Goal: Download file/media

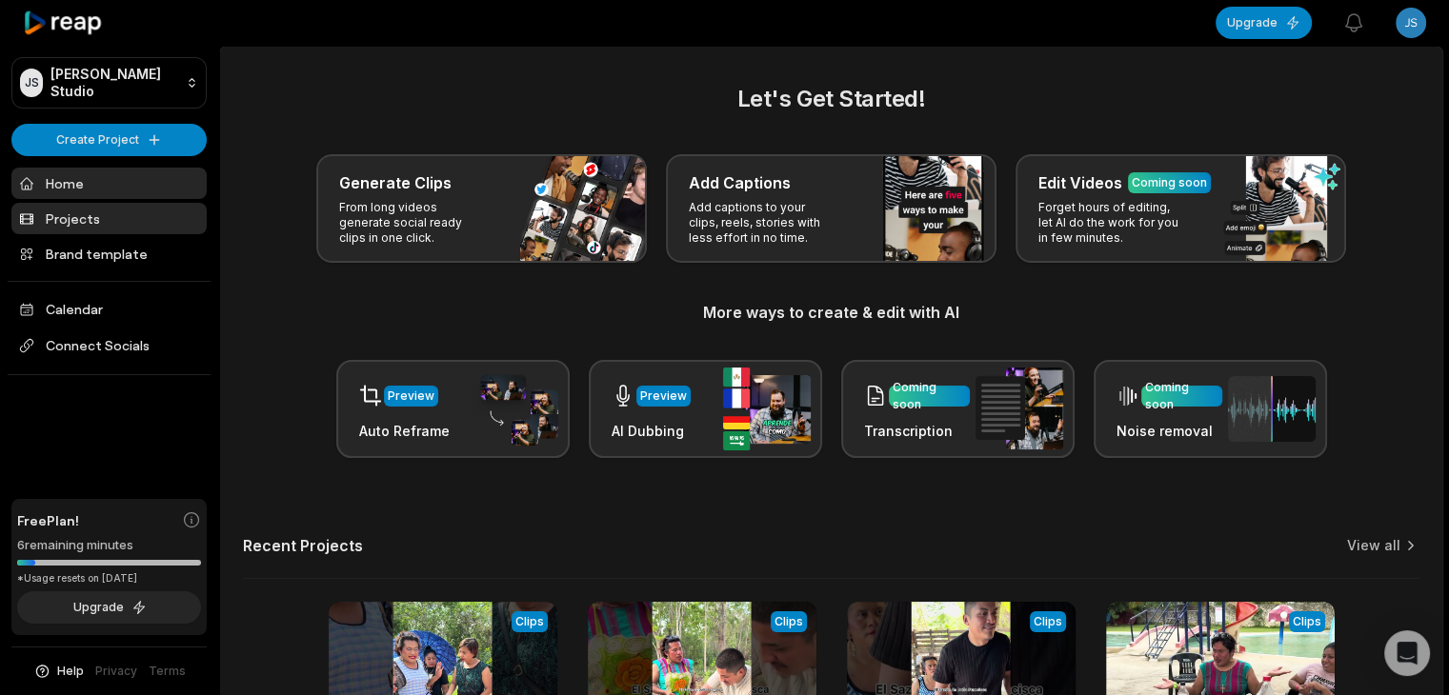
click at [99, 205] on link "Projects" at bounding box center [108, 218] width 195 height 31
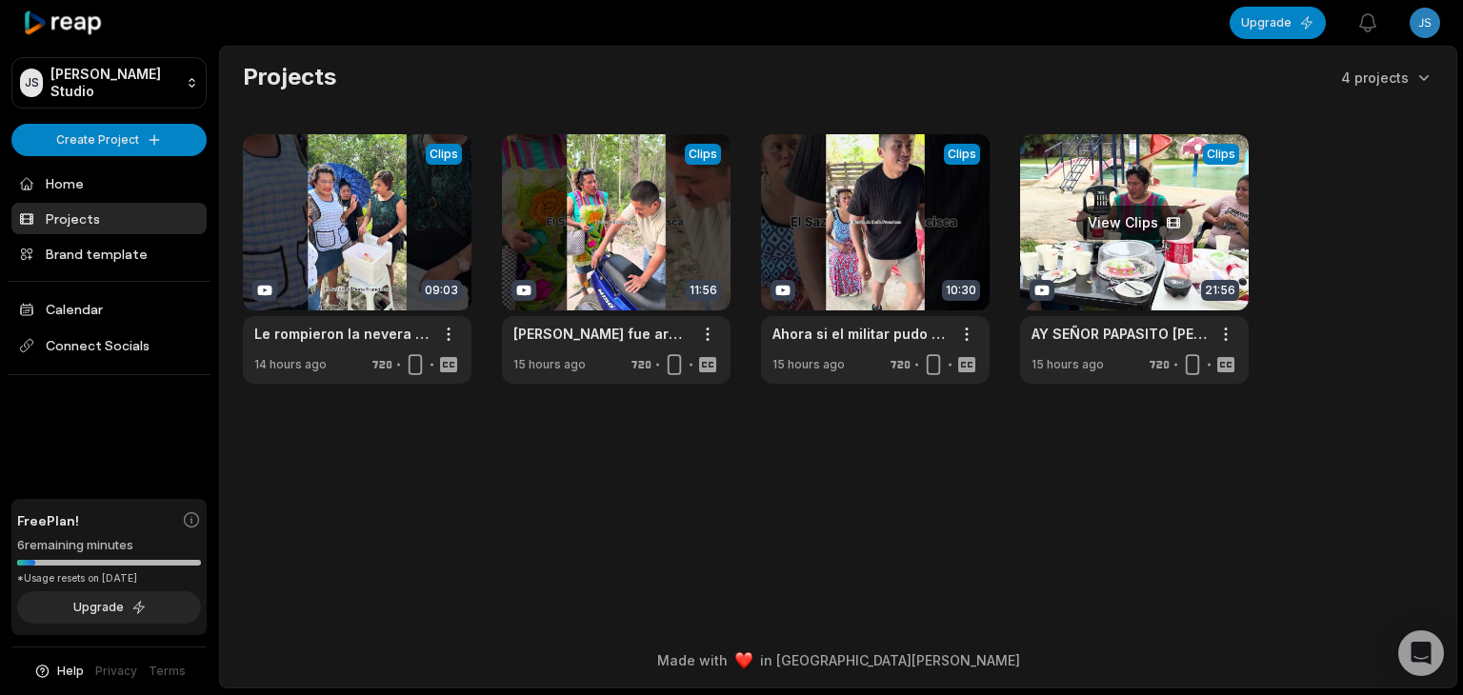
click at [1116, 220] on link at bounding box center [1134, 259] width 229 height 250
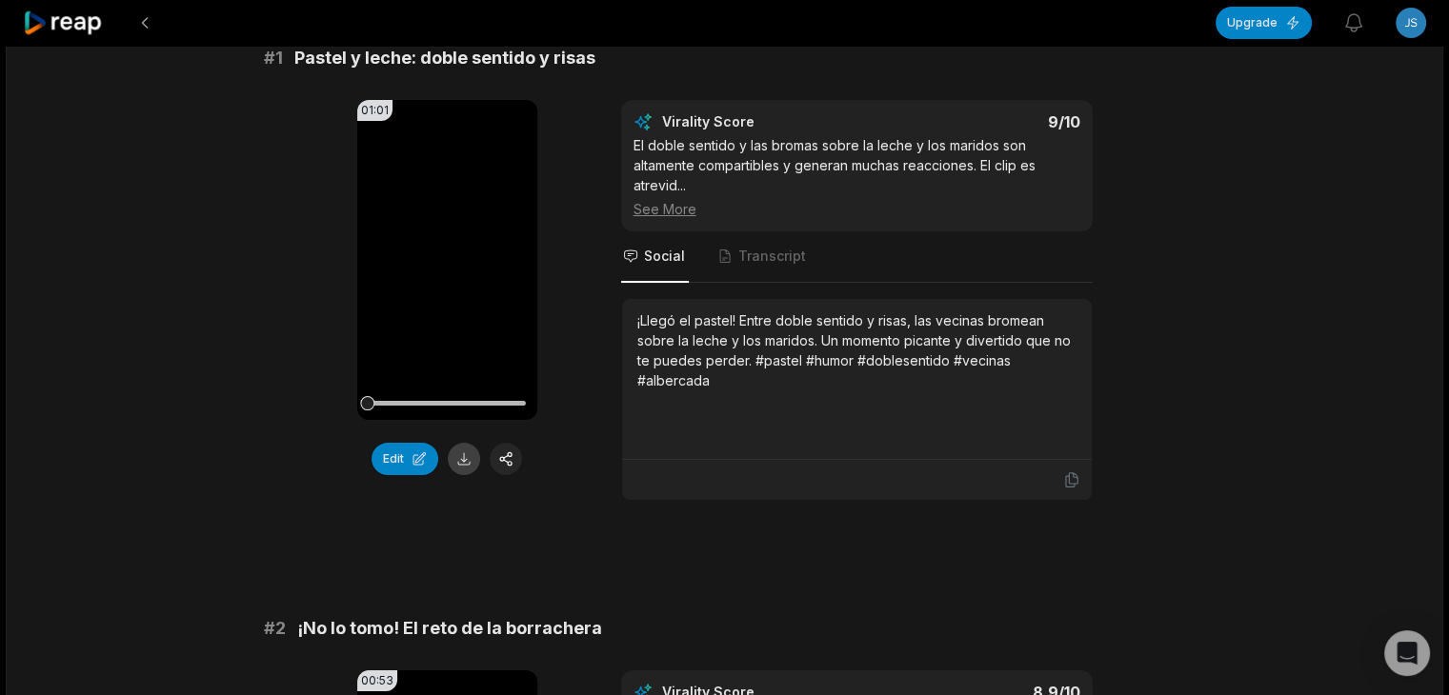
click at [457, 462] on button at bounding box center [464, 459] width 32 height 32
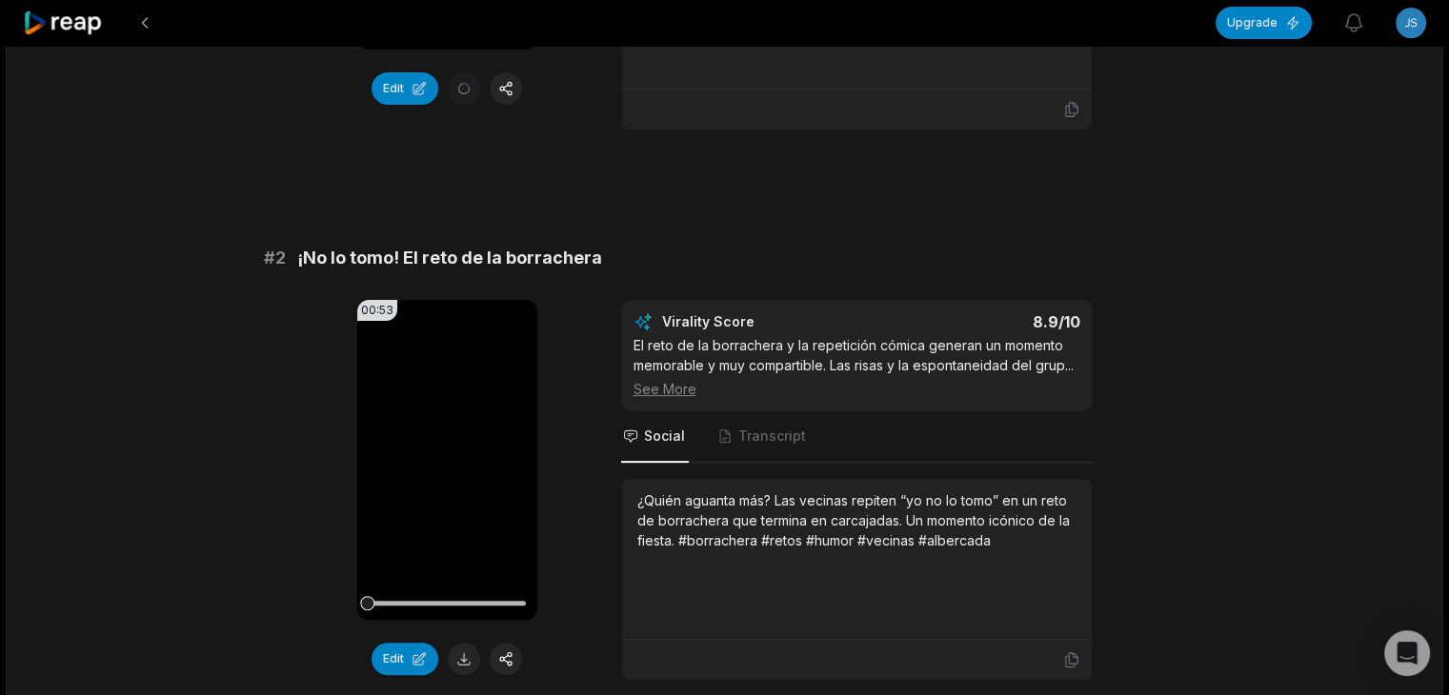
scroll to position [572, 0]
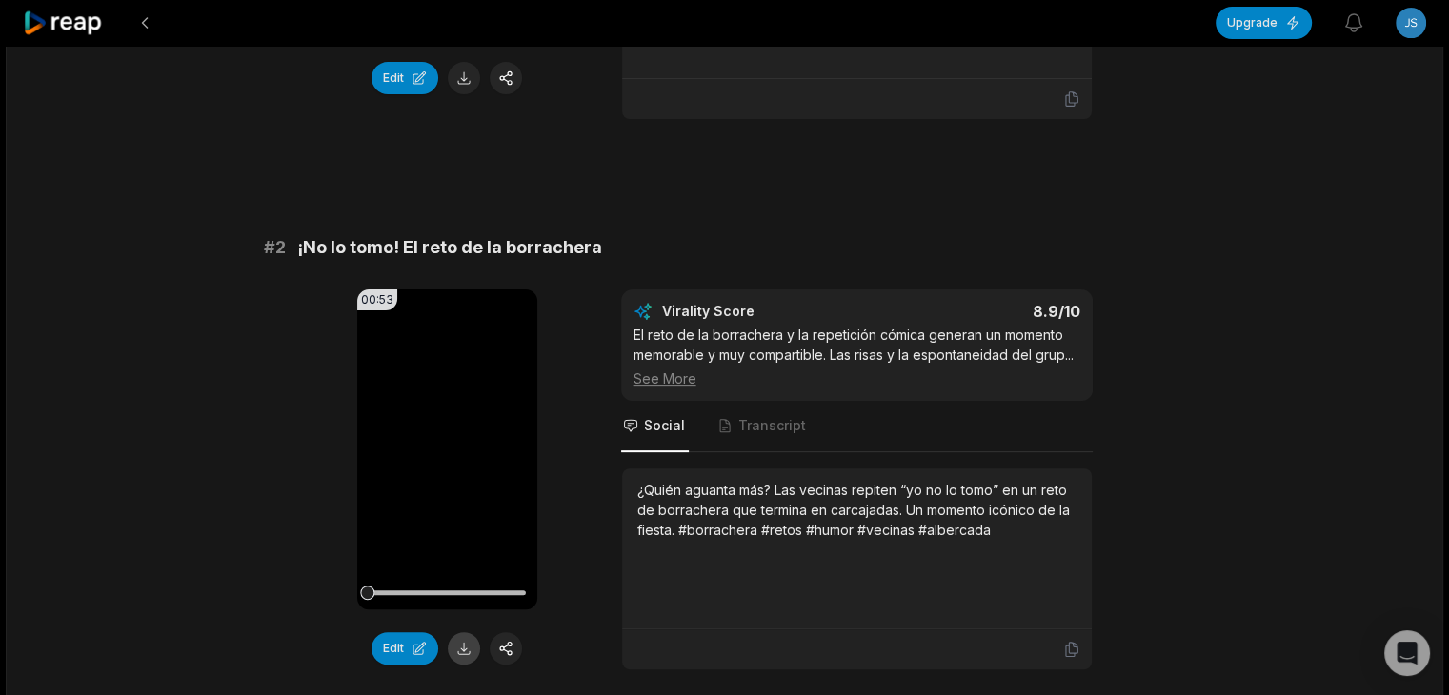
click at [464, 638] on button at bounding box center [464, 648] width 32 height 32
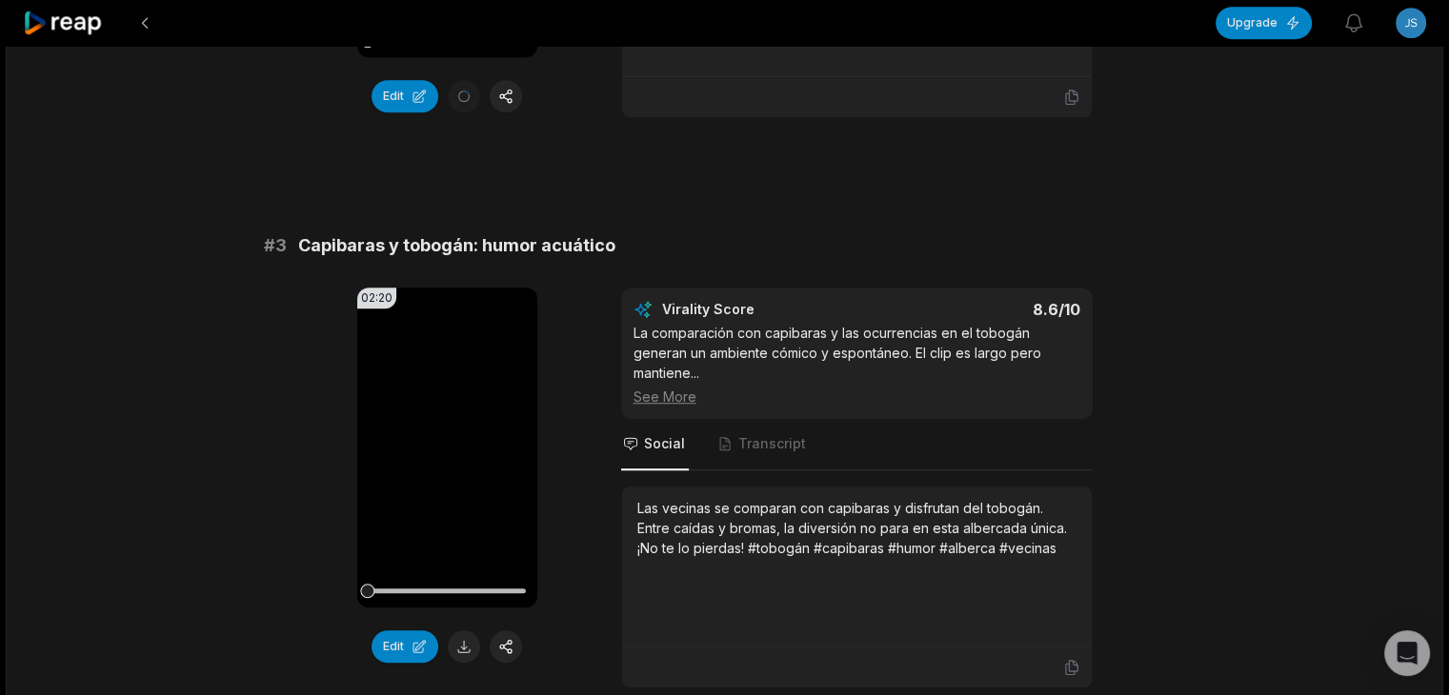
scroll to position [1143, 0]
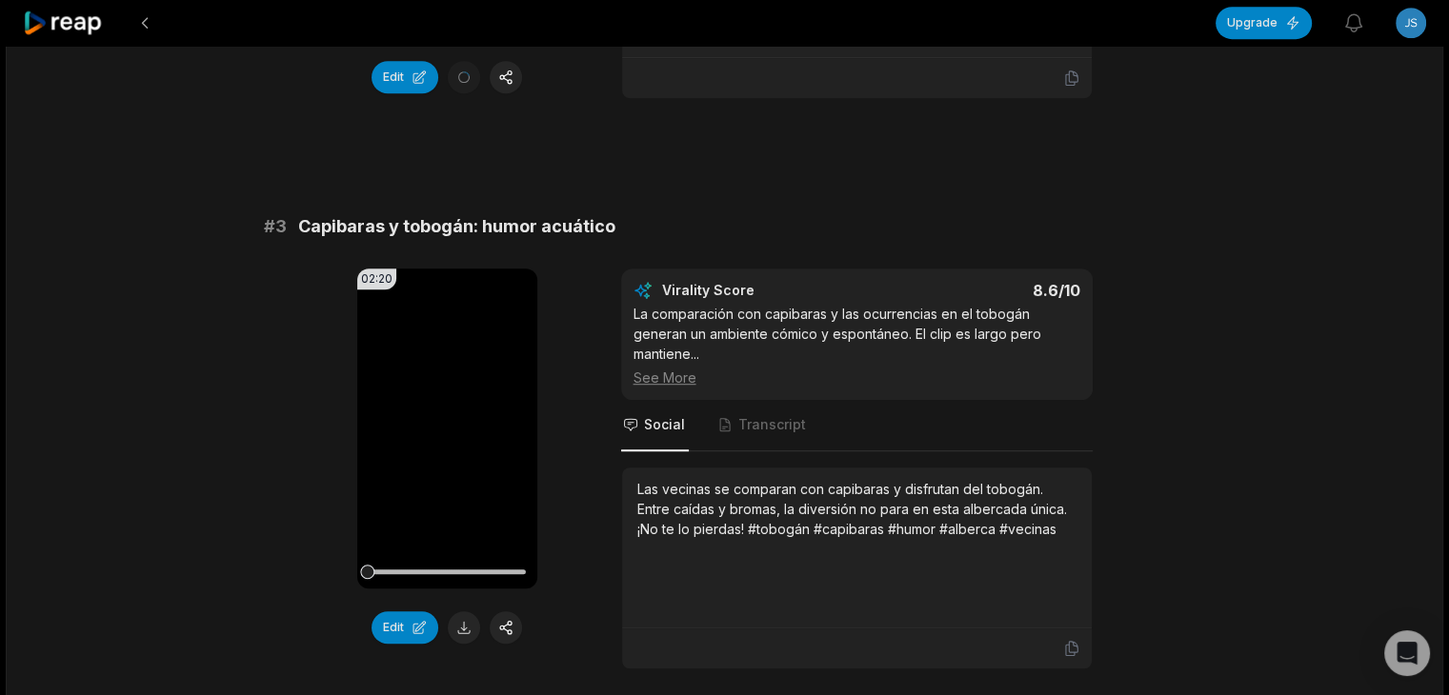
click at [463, 624] on button at bounding box center [464, 628] width 32 height 32
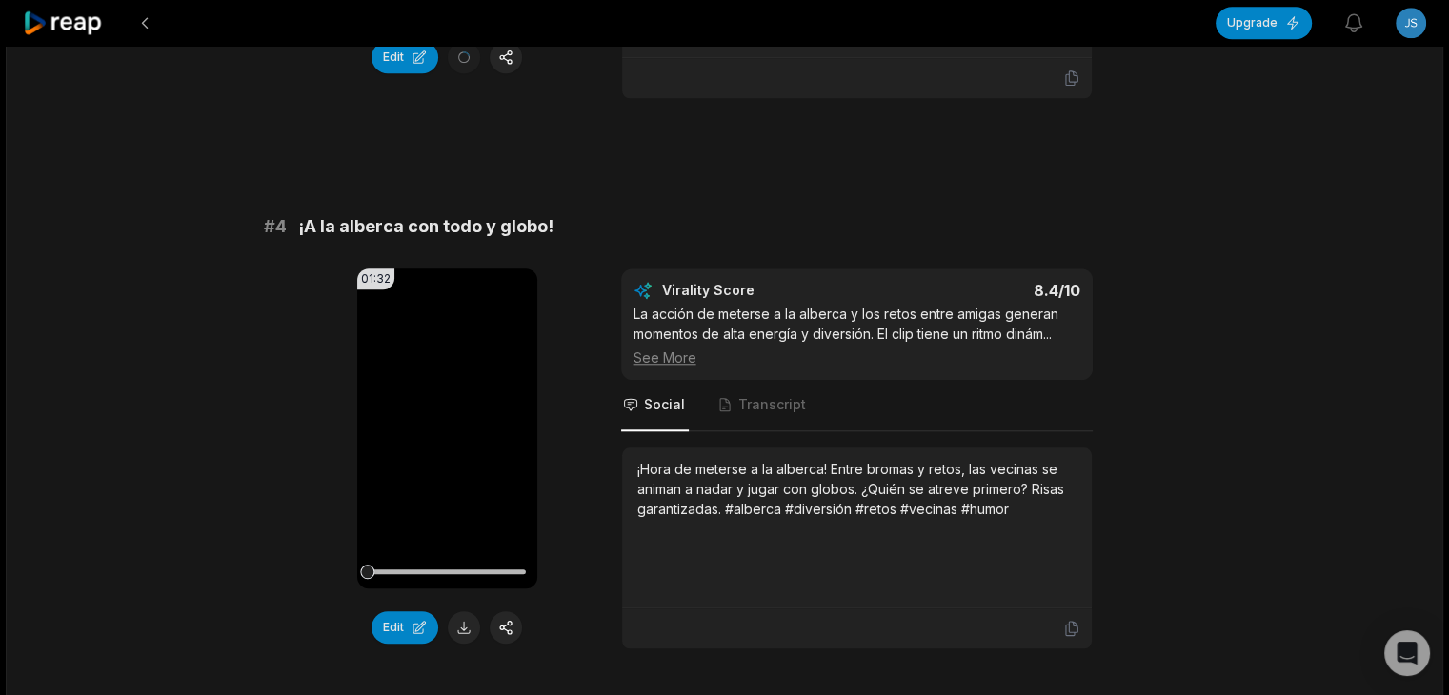
scroll to position [1715, 0]
click at [460, 620] on button at bounding box center [464, 627] width 32 height 32
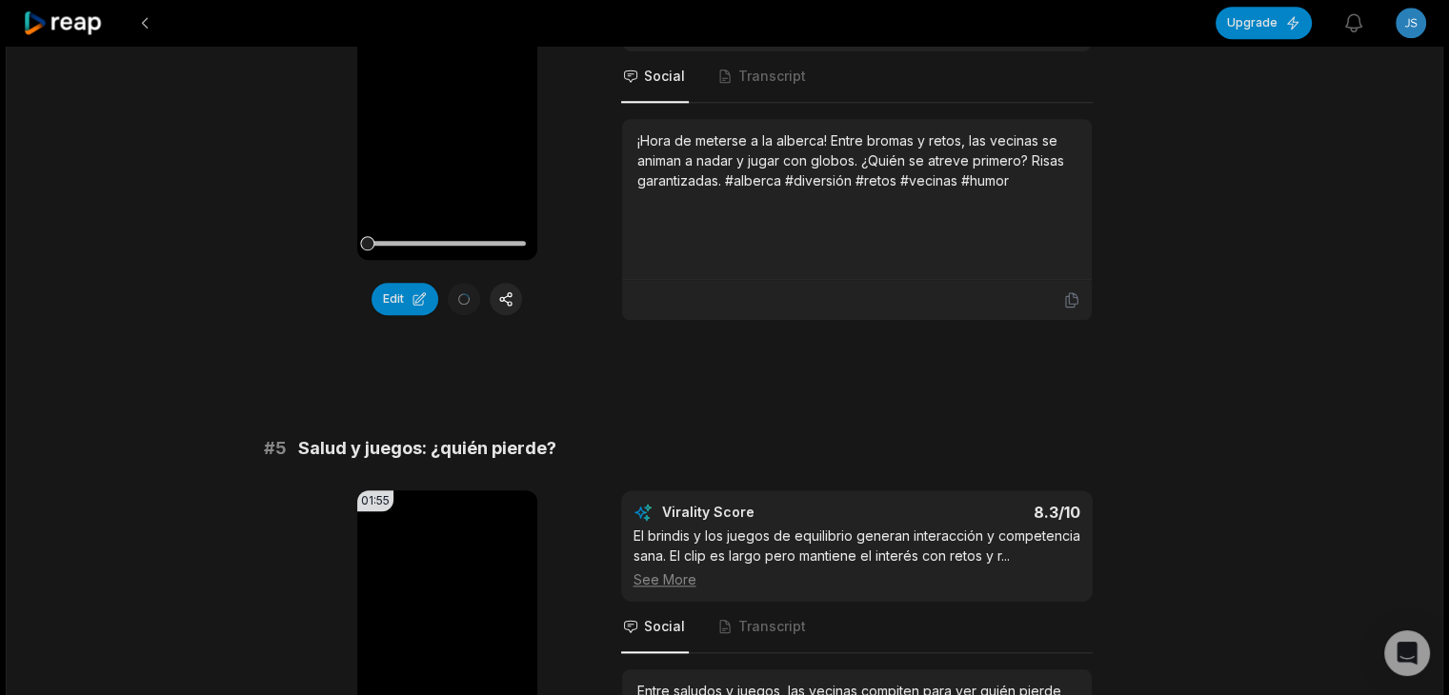
scroll to position [2191, 0]
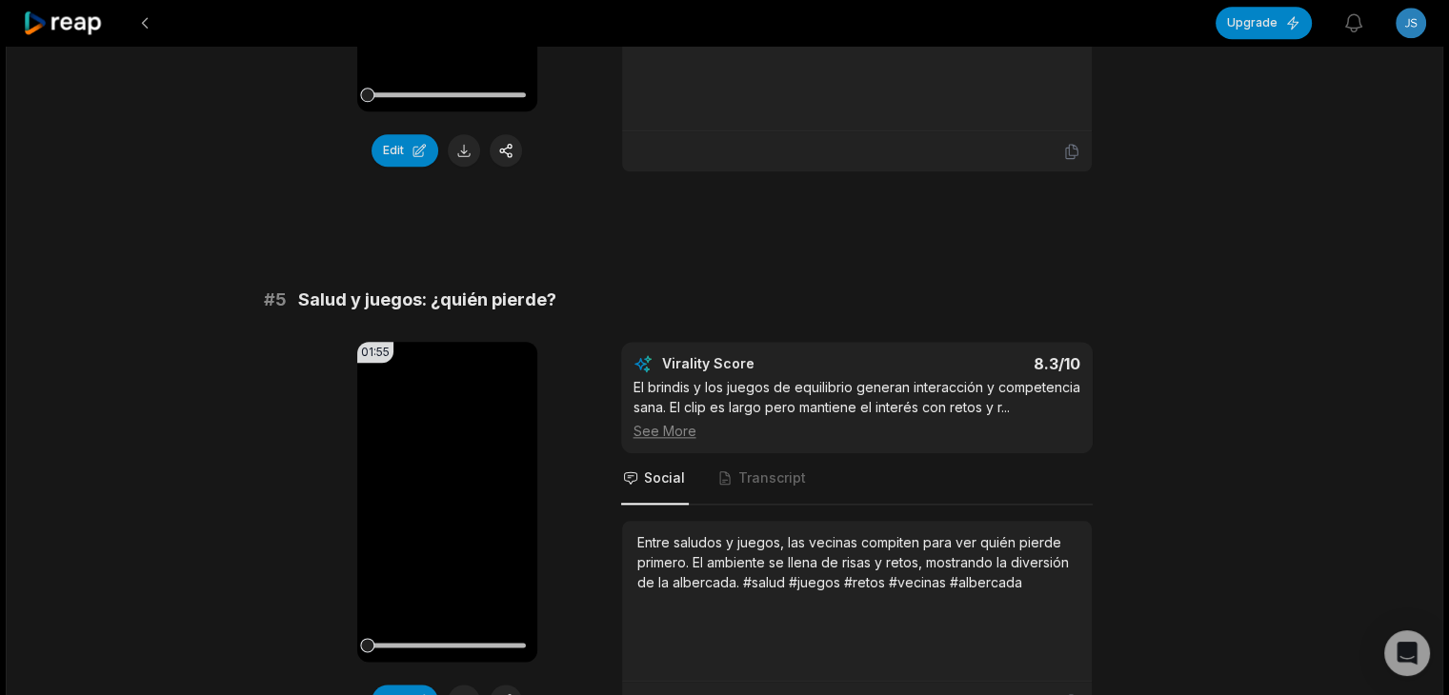
click at [316, 557] on div "01:55 Your browser does not support mp4 format. Edit Virality Score 8.3 /10 El …" at bounding box center [725, 532] width 922 height 381
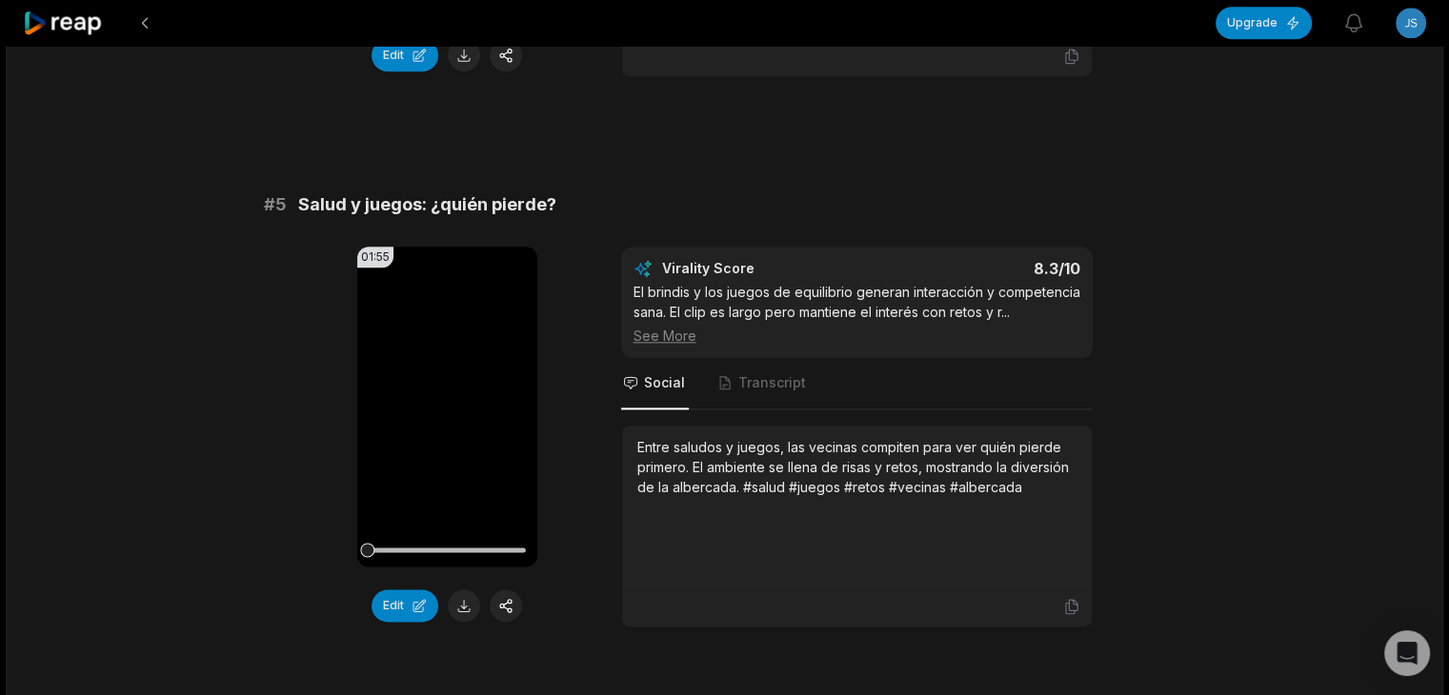
click at [460, 592] on button at bounding box center [464, 606] width 32 height 32
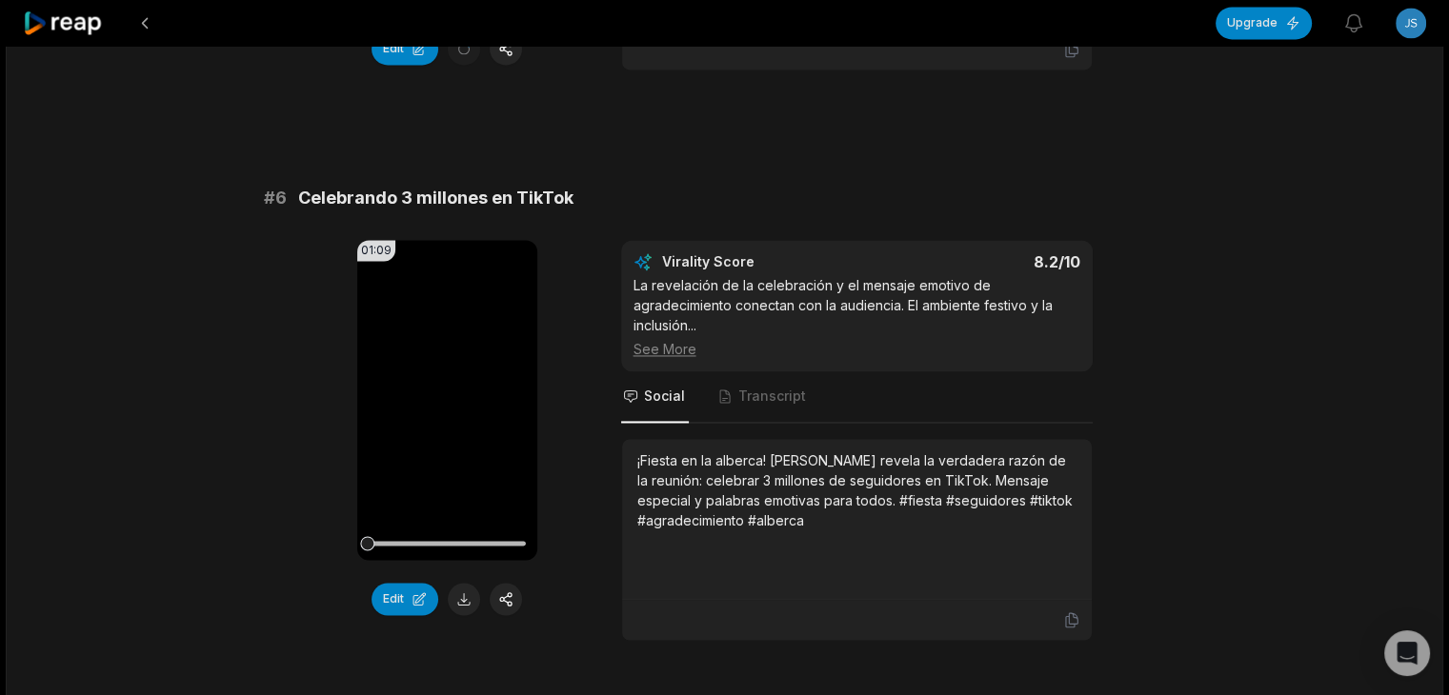
scroll to position [2858, 0]
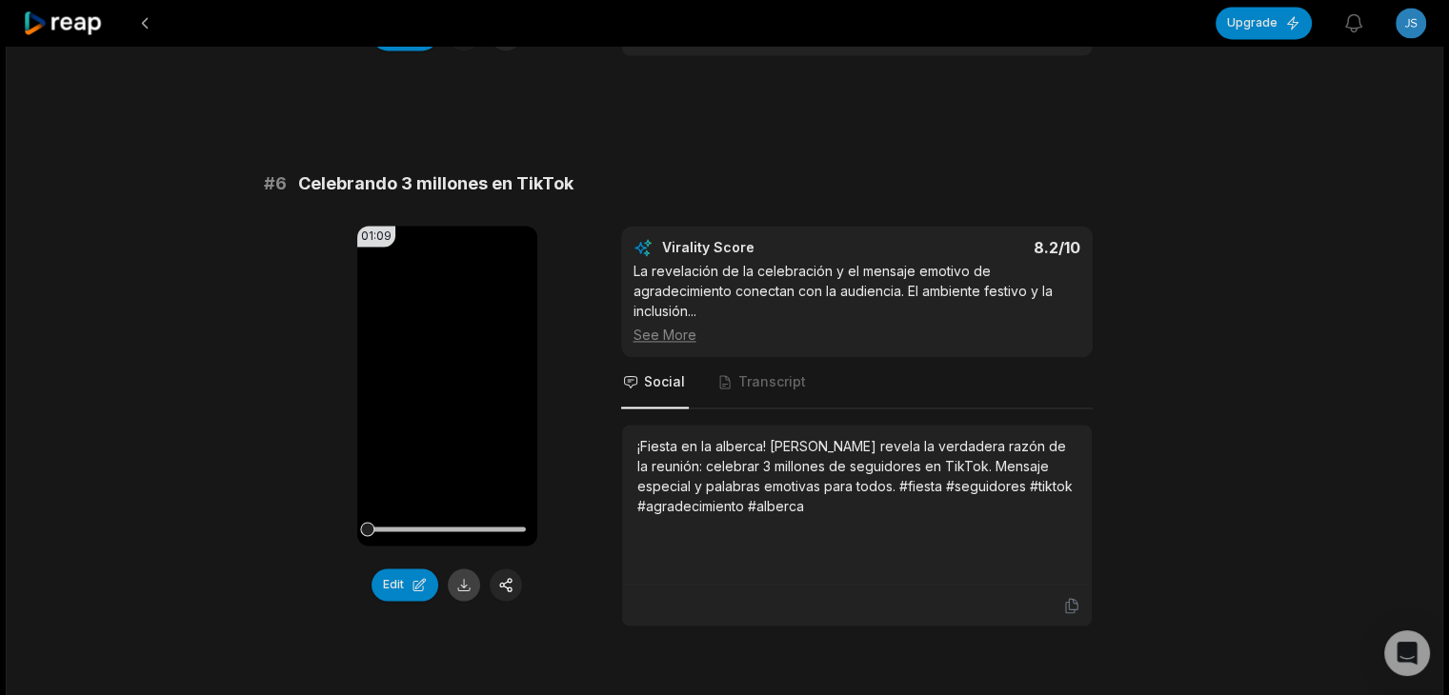
click at [453, 572] on button at bounding box center [464, 585] width 32 height 32
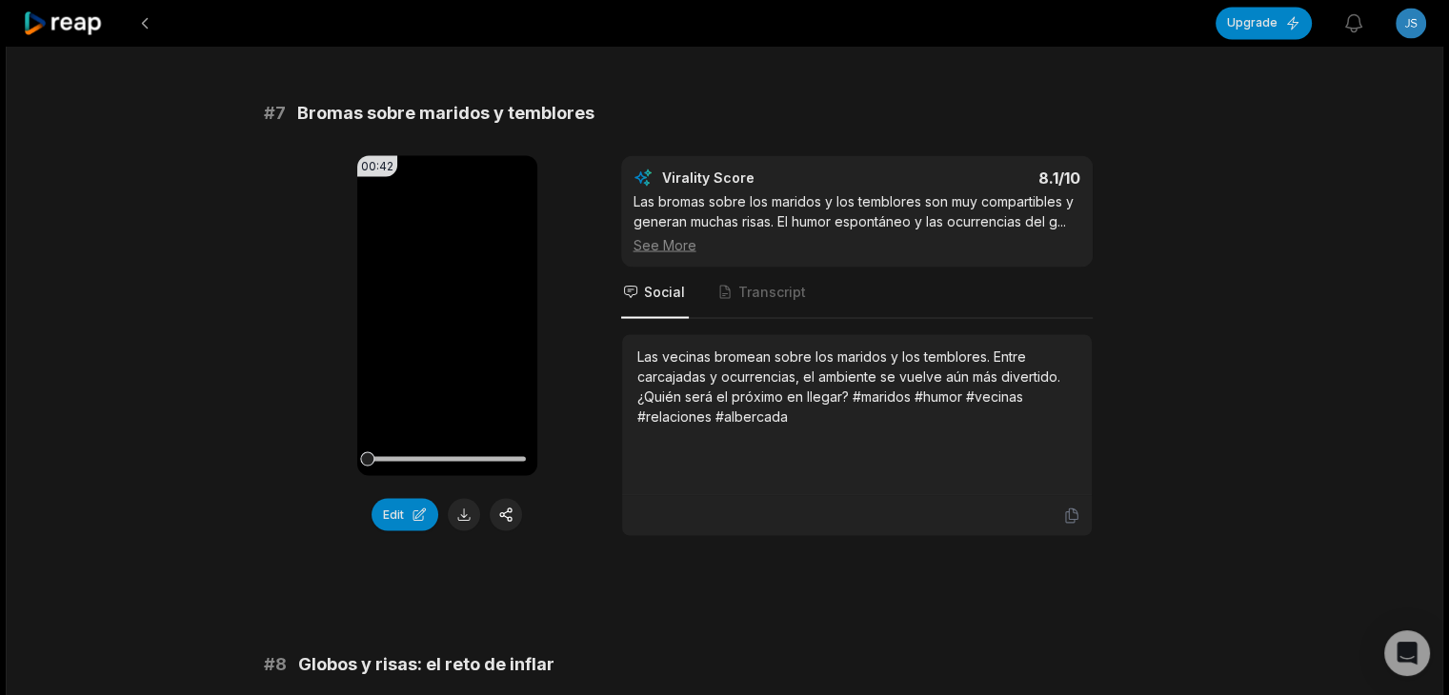
scroll to position [3524, 0]
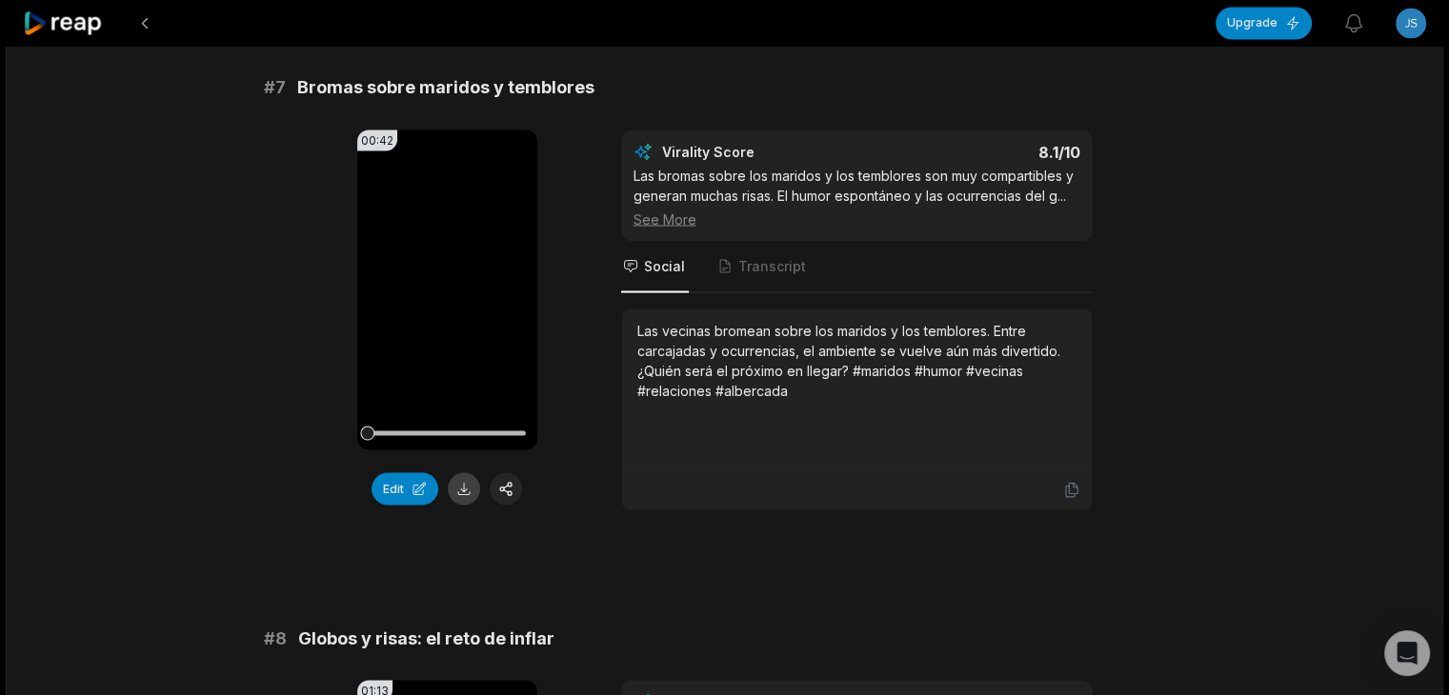
click at [459, 477] on button at bounding box center [464, 488] width 32 height 32
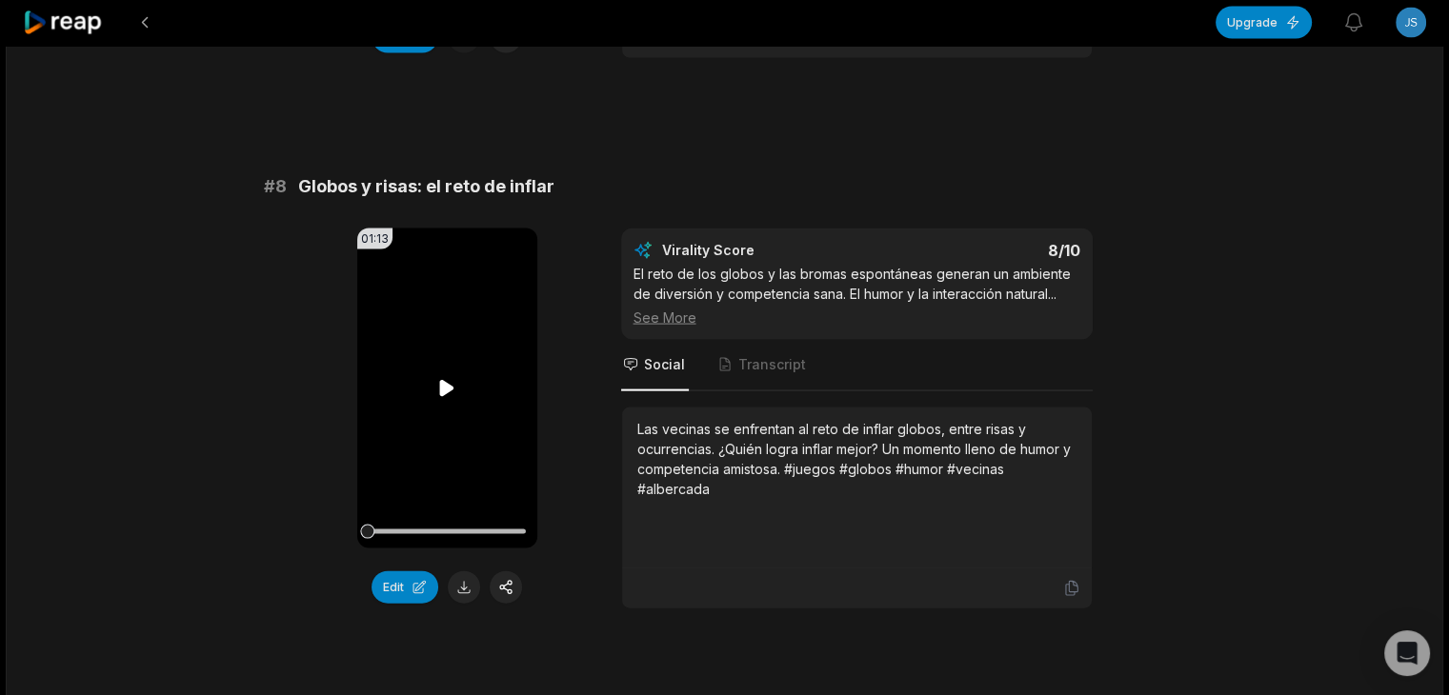
scroll to position [4001, 0]
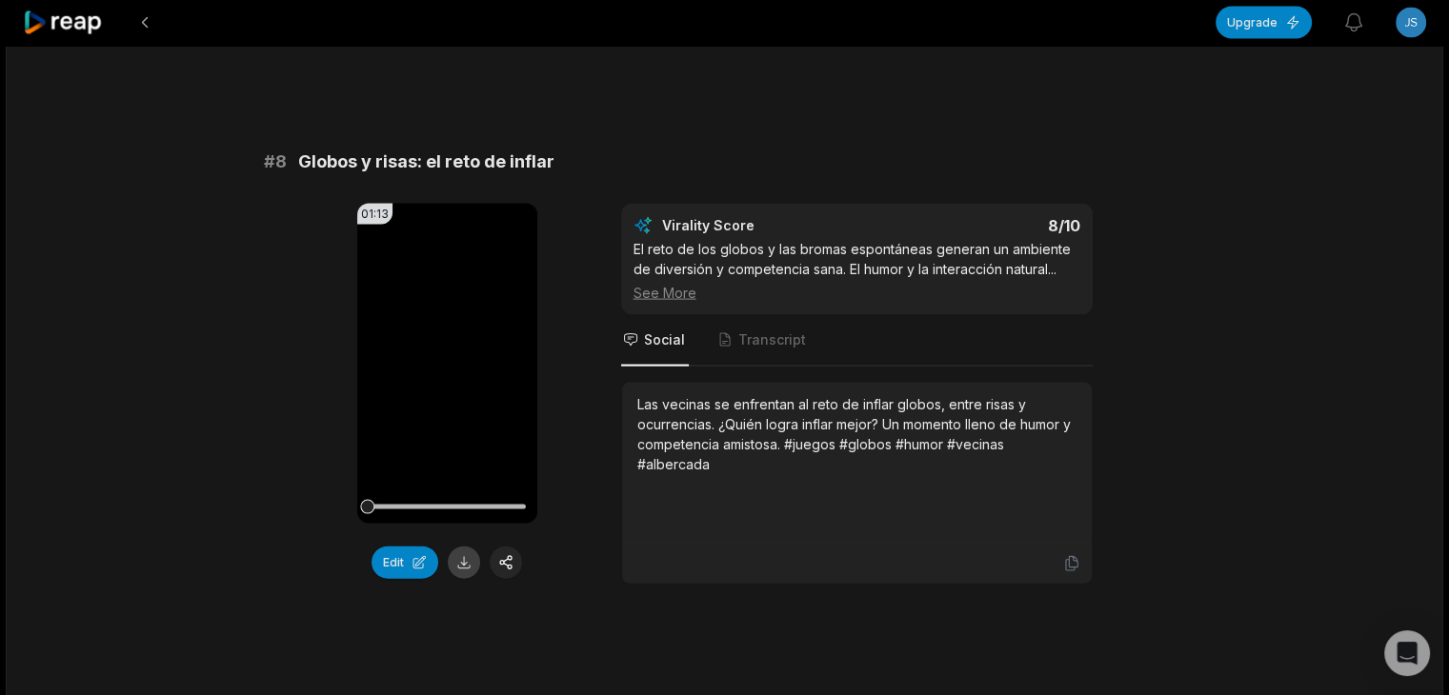
click at [461, 553] on button at bounding box center [464, 563] width 32 height 32
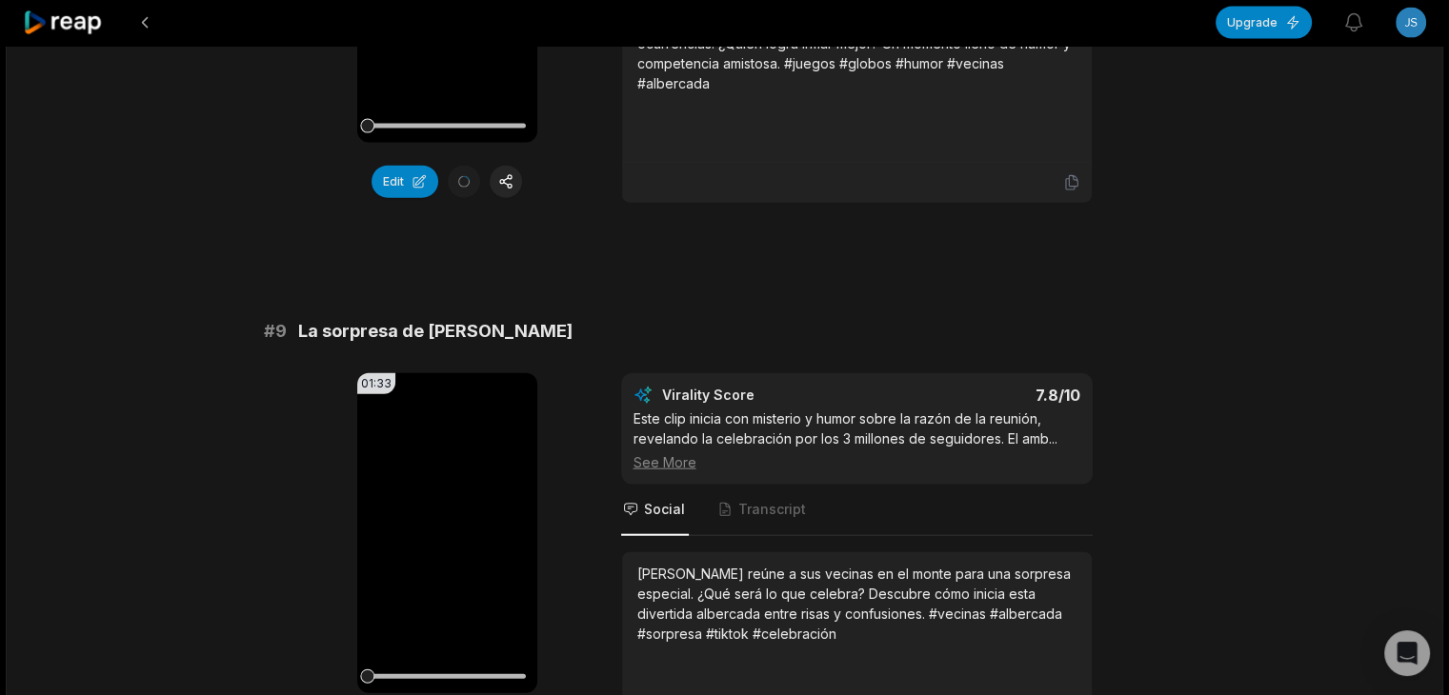
scroll to position [4477, 0]
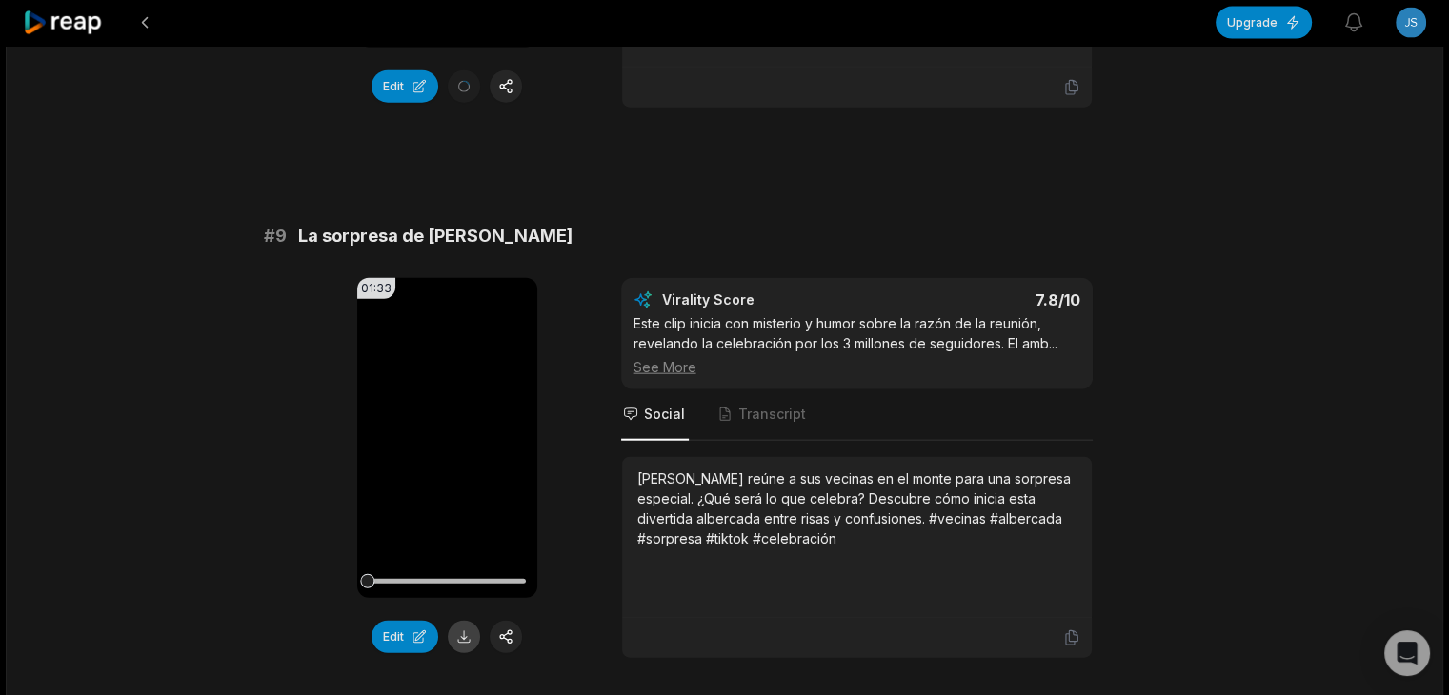
click at [459, 625] on button at bounding box center [464, 637] width 32 height 32
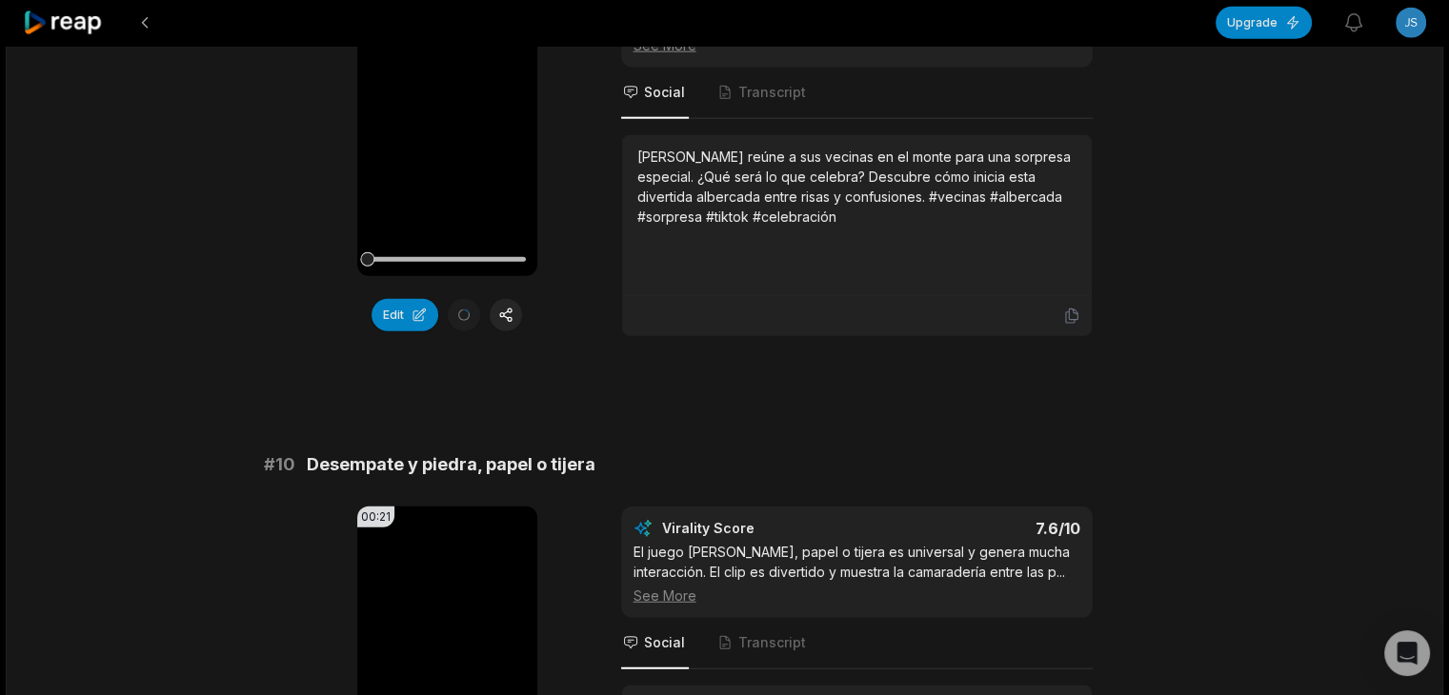
scroll to position [4953, 0]
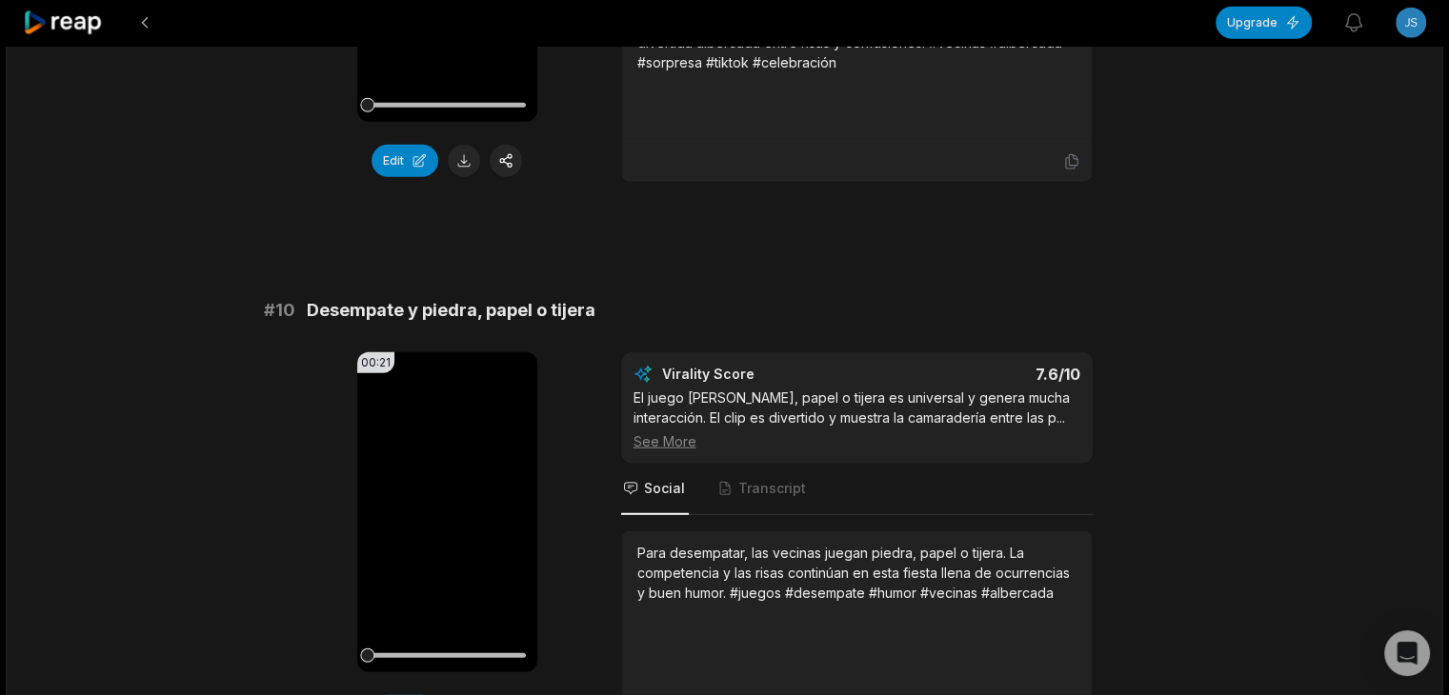
click at [288, 408] on div "00:21 Your browser does not support mp4 format. Edit Virality Score 7.6 /10 El …" at bounding box center [725, 542] width 922 height 381
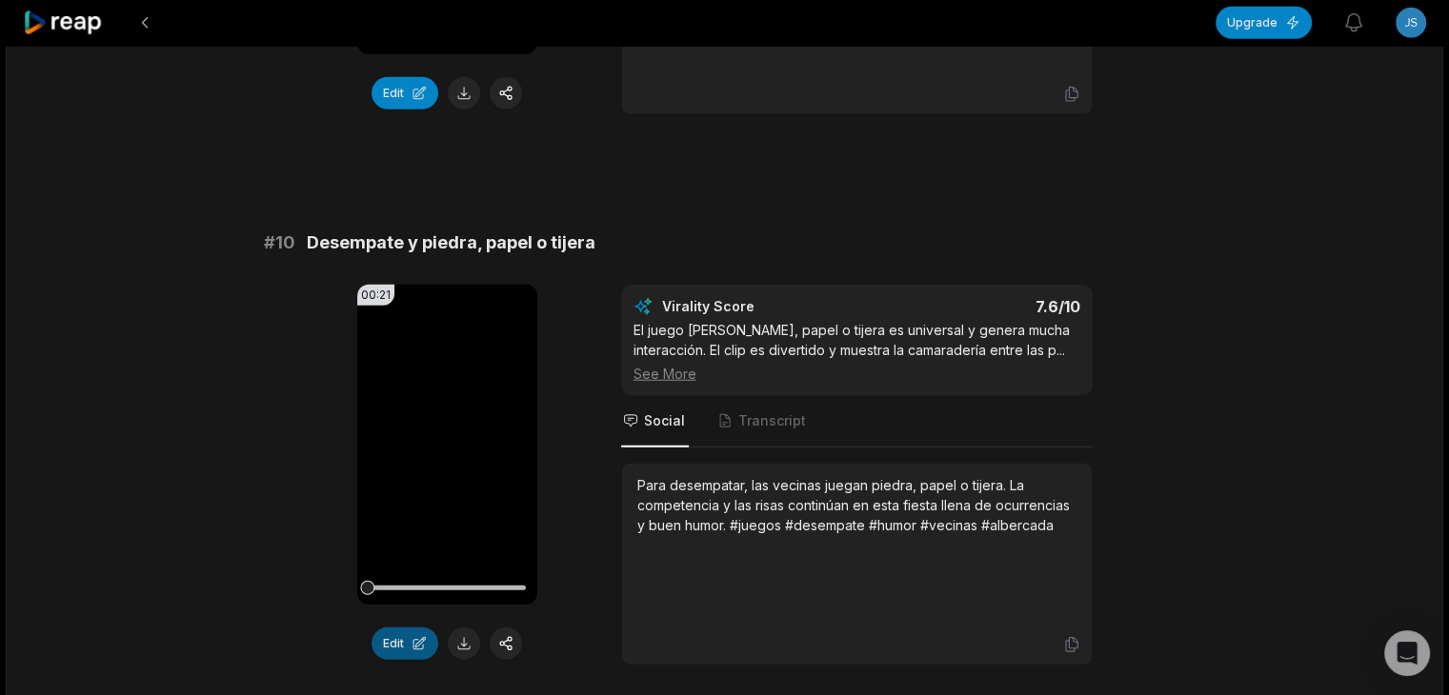
scroll to position [5167, 0]
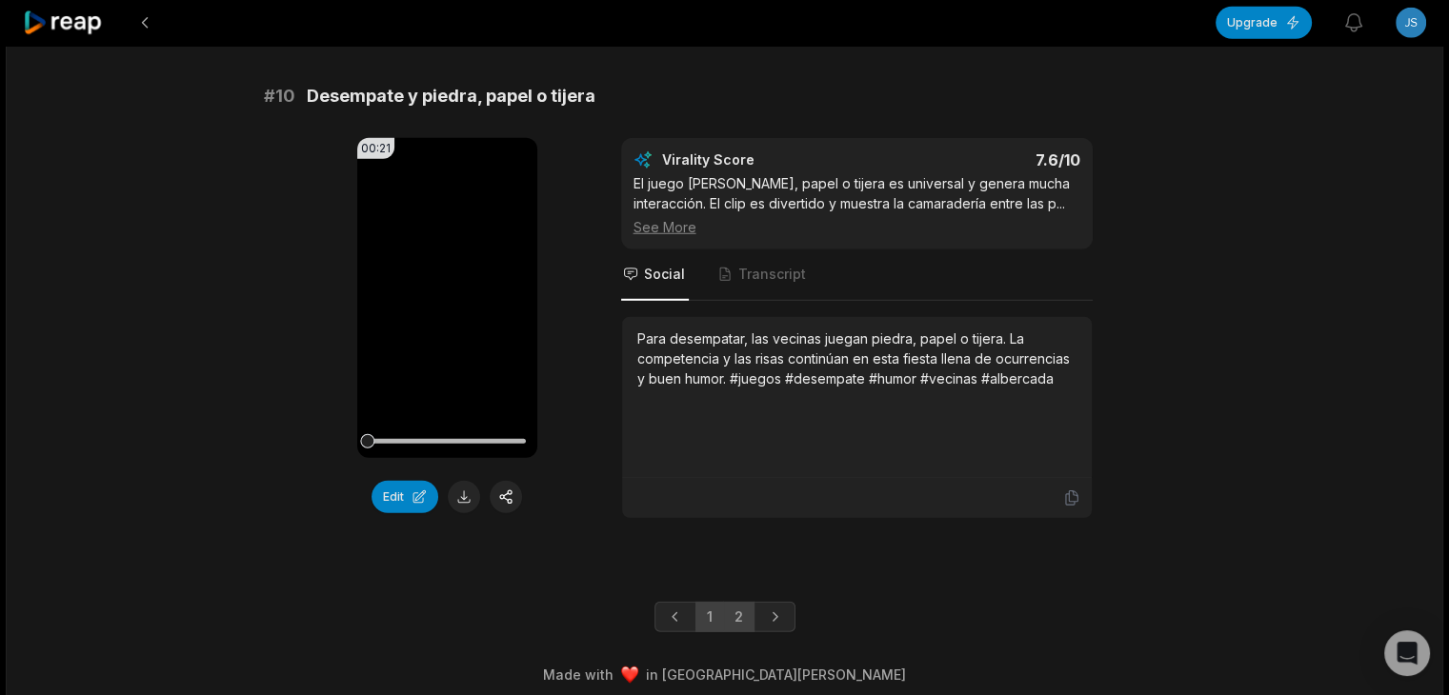
click at [732, 602] on link "2" at bounding box center [738, 617] width 31 height 30
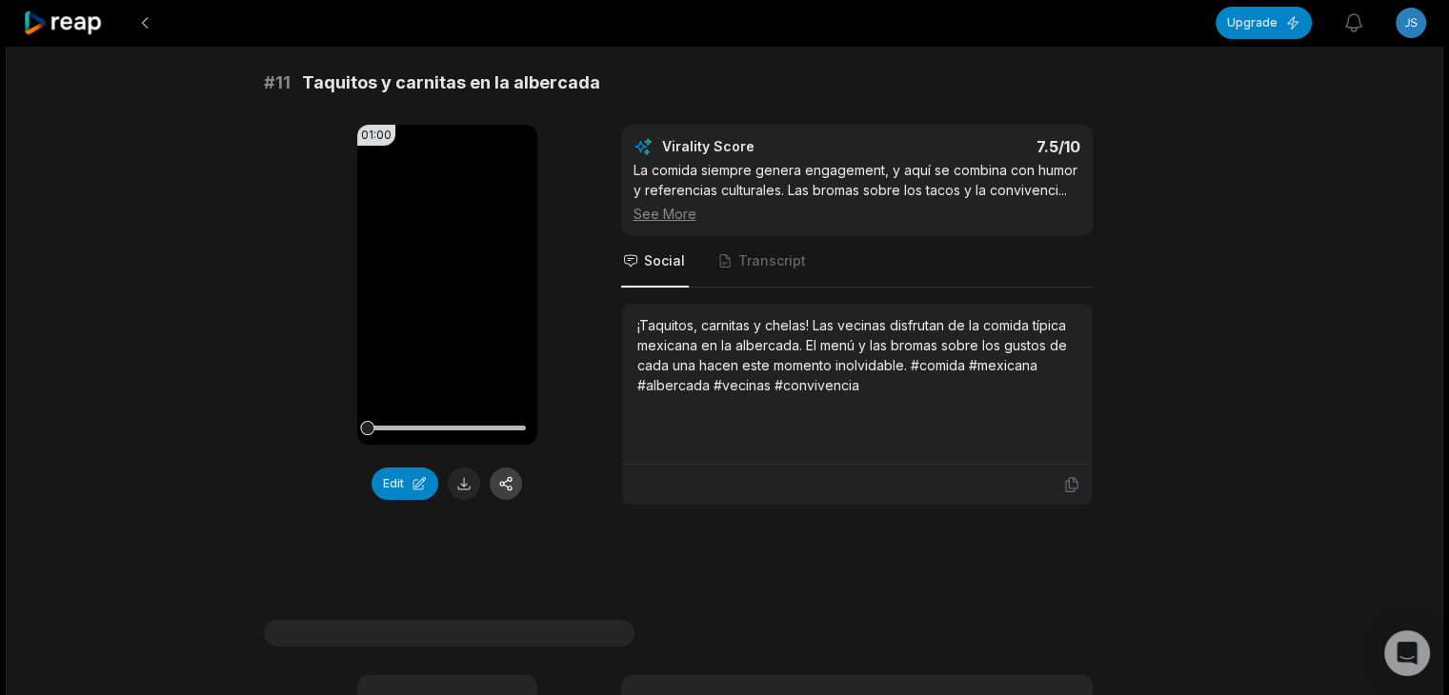
scroll to position [191, 0]
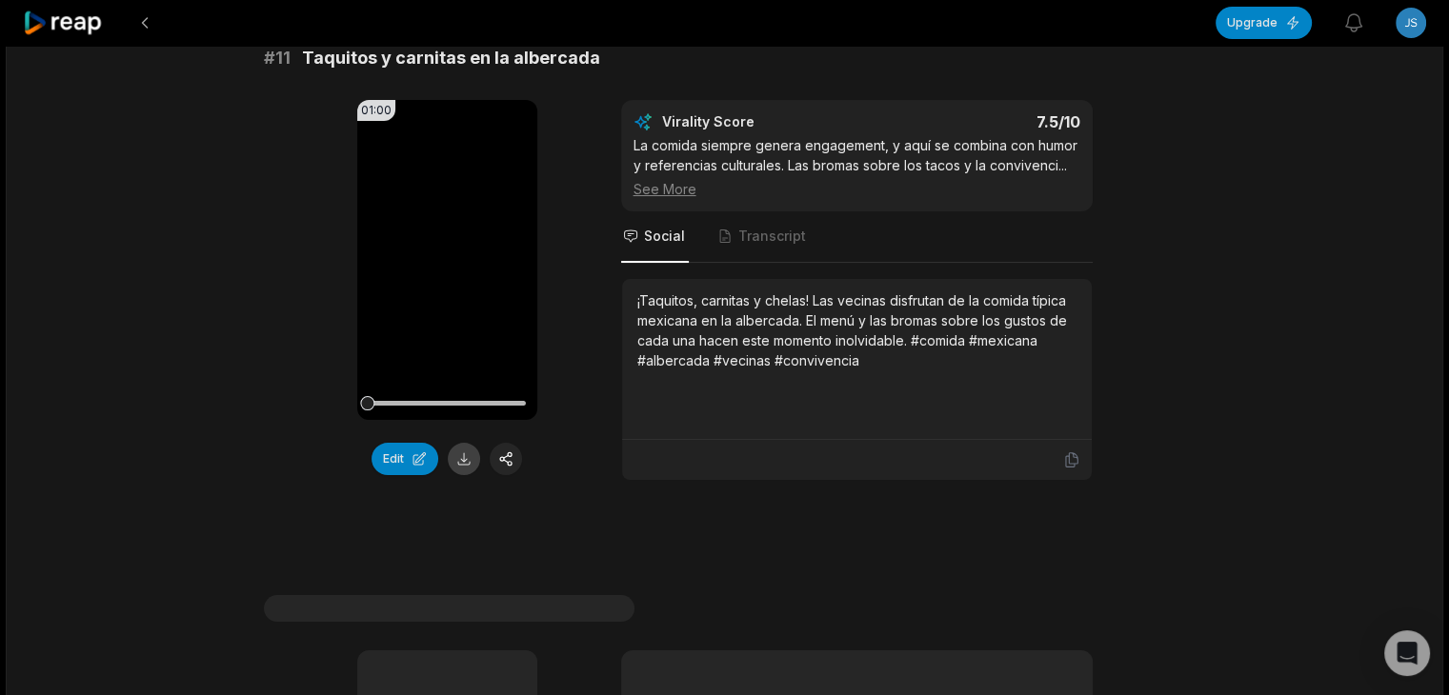
click at [463, 451] on button at bounding box center [464, 459] width 32 height 32
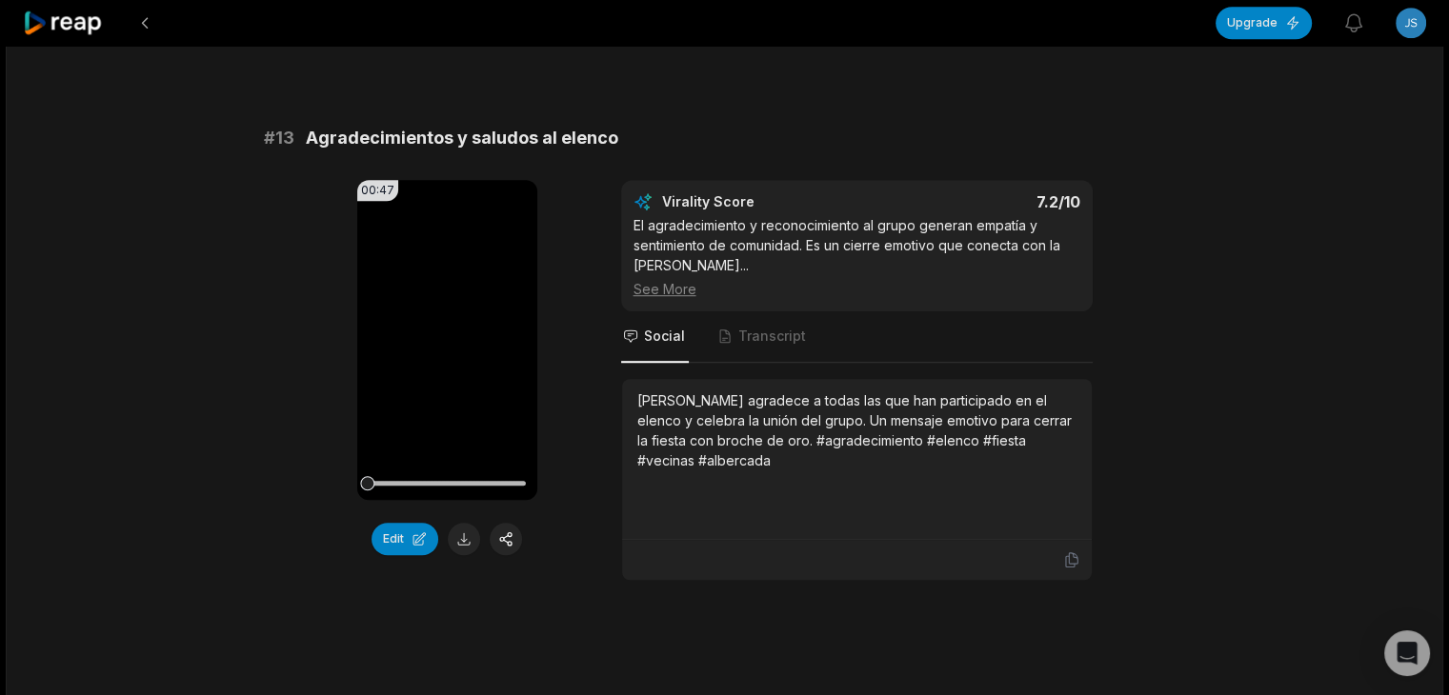
scroll to position [1238, 0]
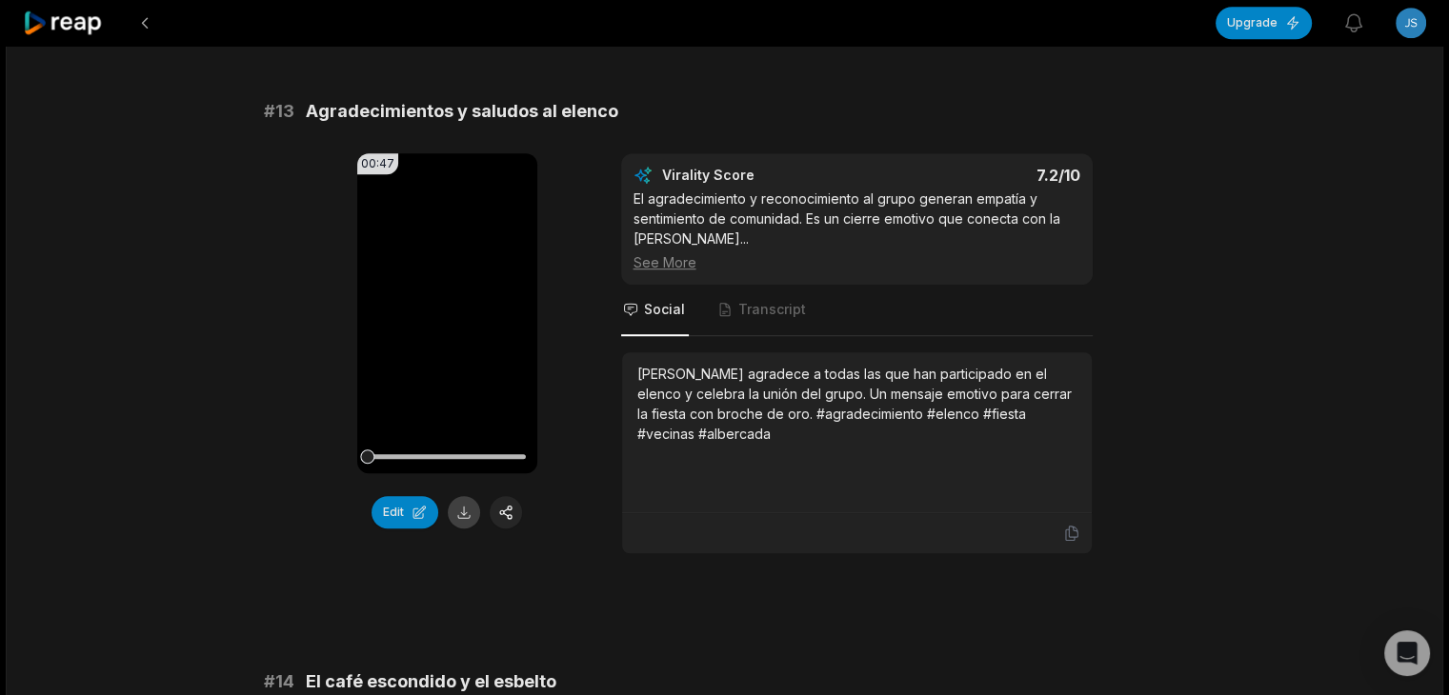
click at [469, 507] on button at bounding box center [464, 512] width 32 height 32
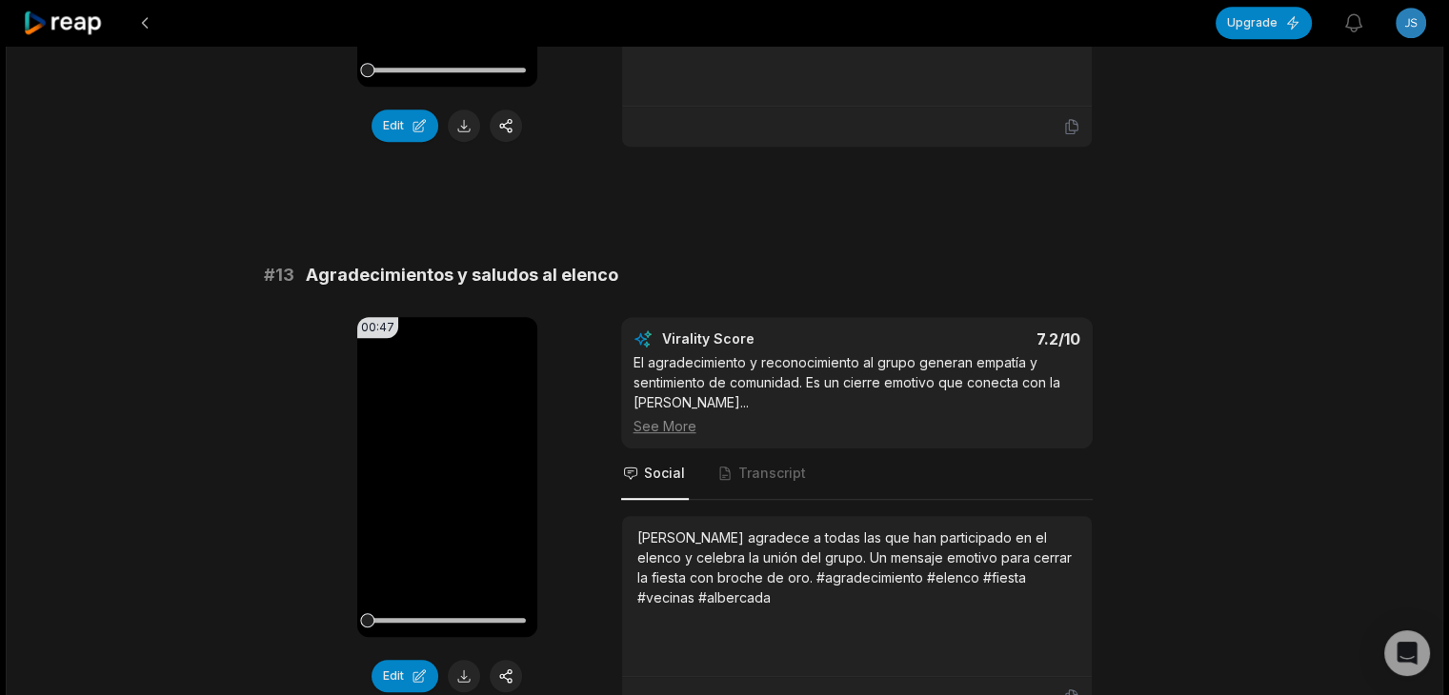
scroll to position [1071, 0]
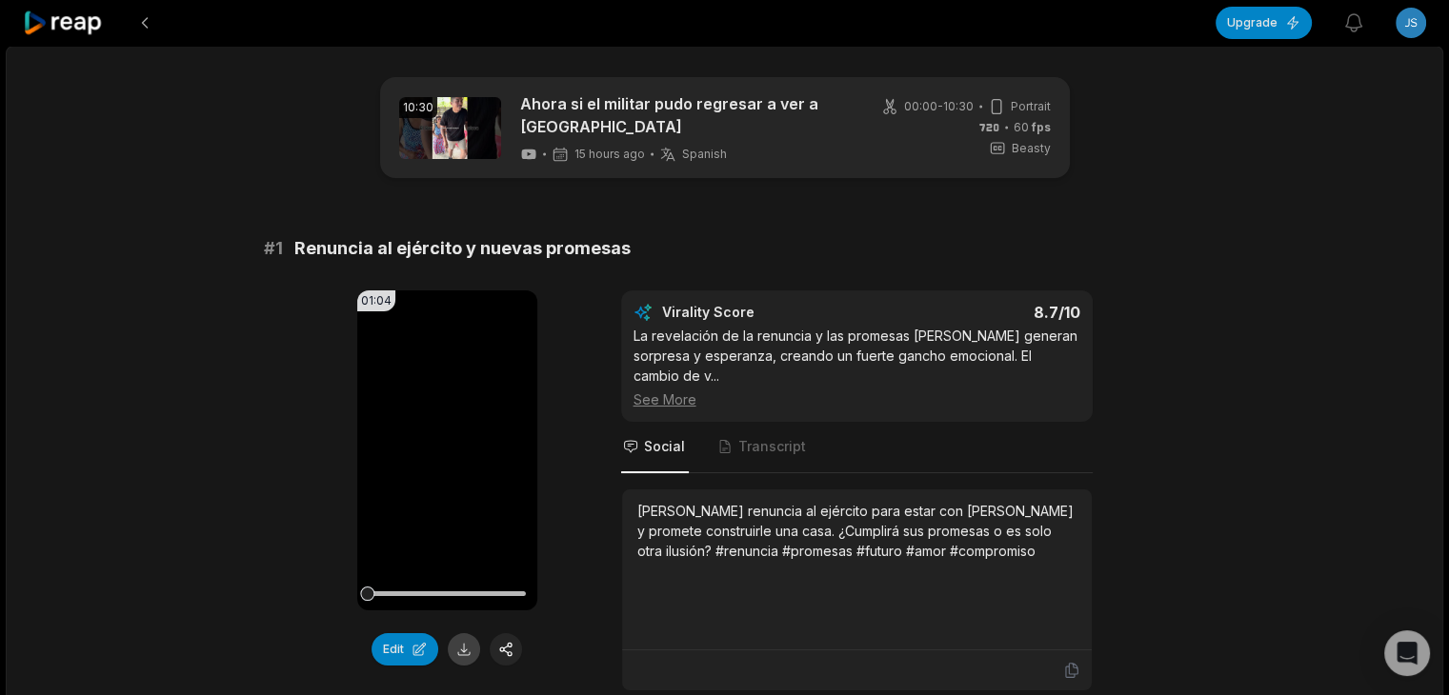
click at [461, 646] on button at bounding box center [464, 649] width 32 height 32
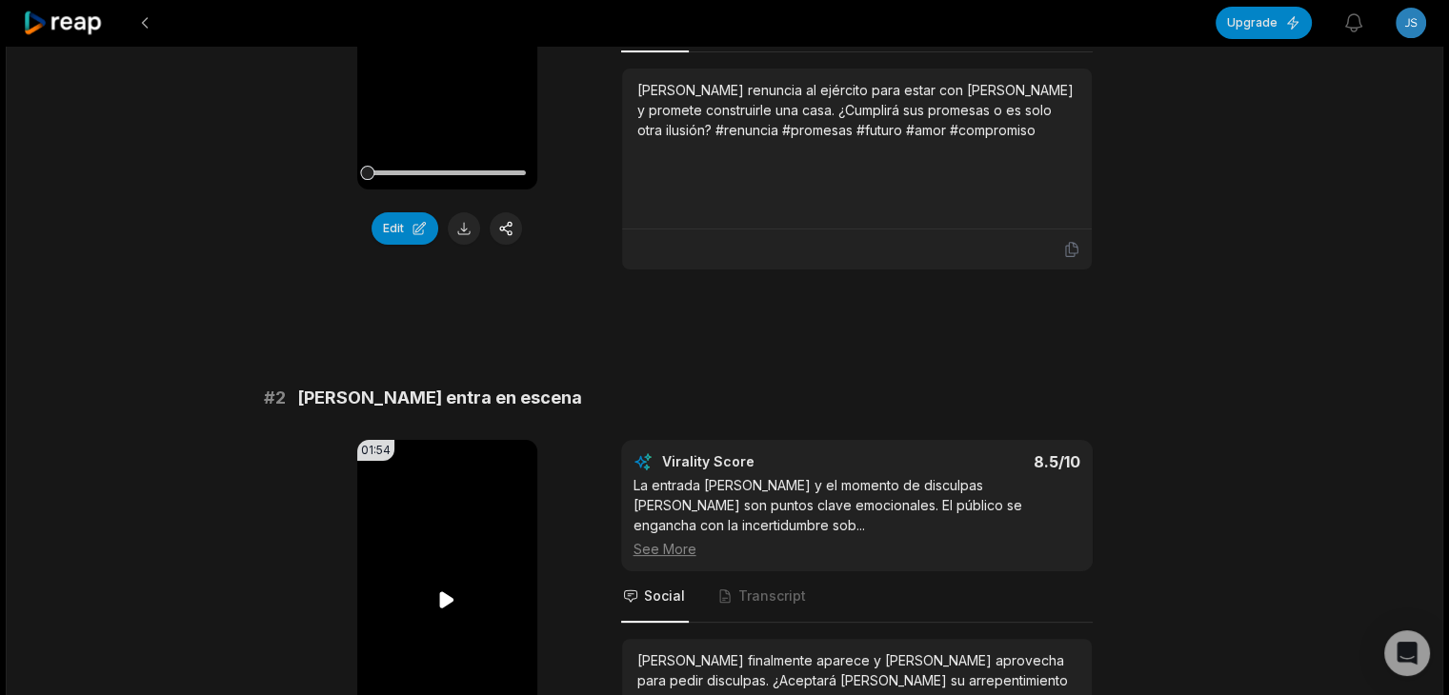
scroll to position [572, 0]
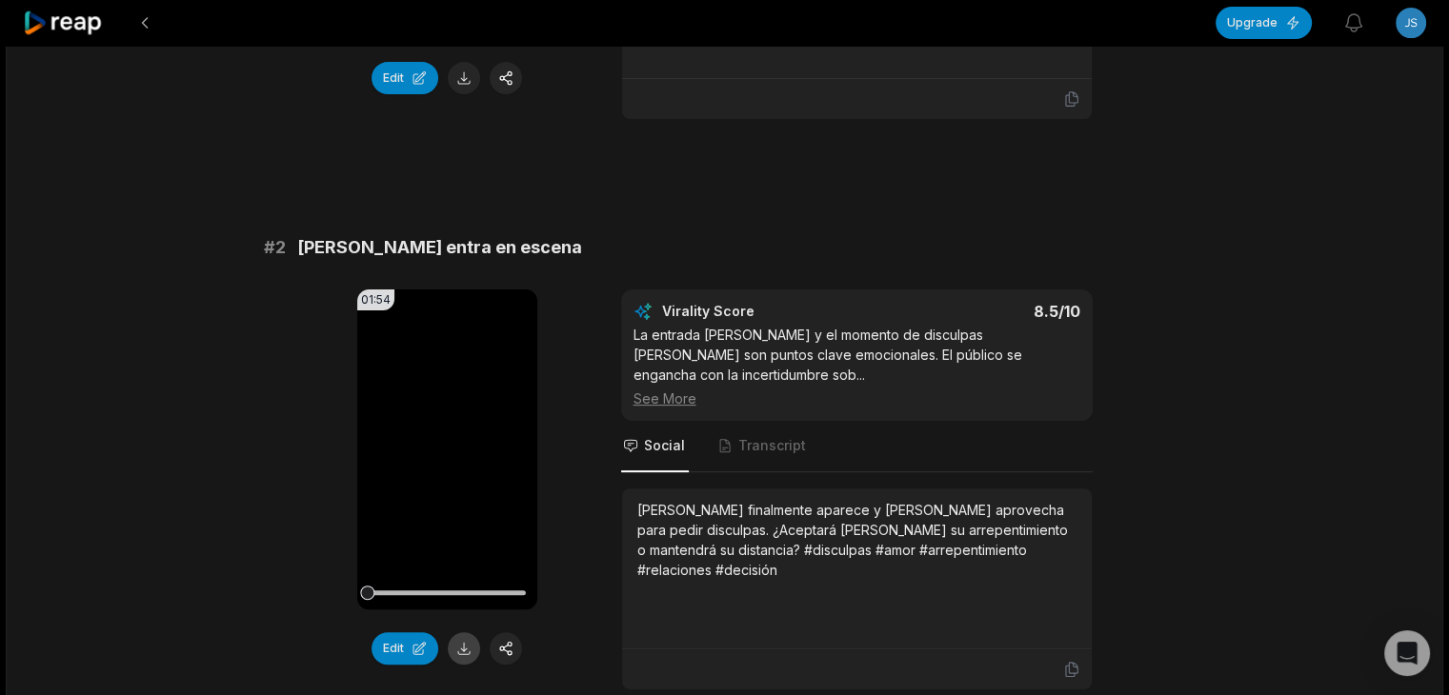
click at [465, 632] on button at bounding box center [464, 648] width 32 height 32
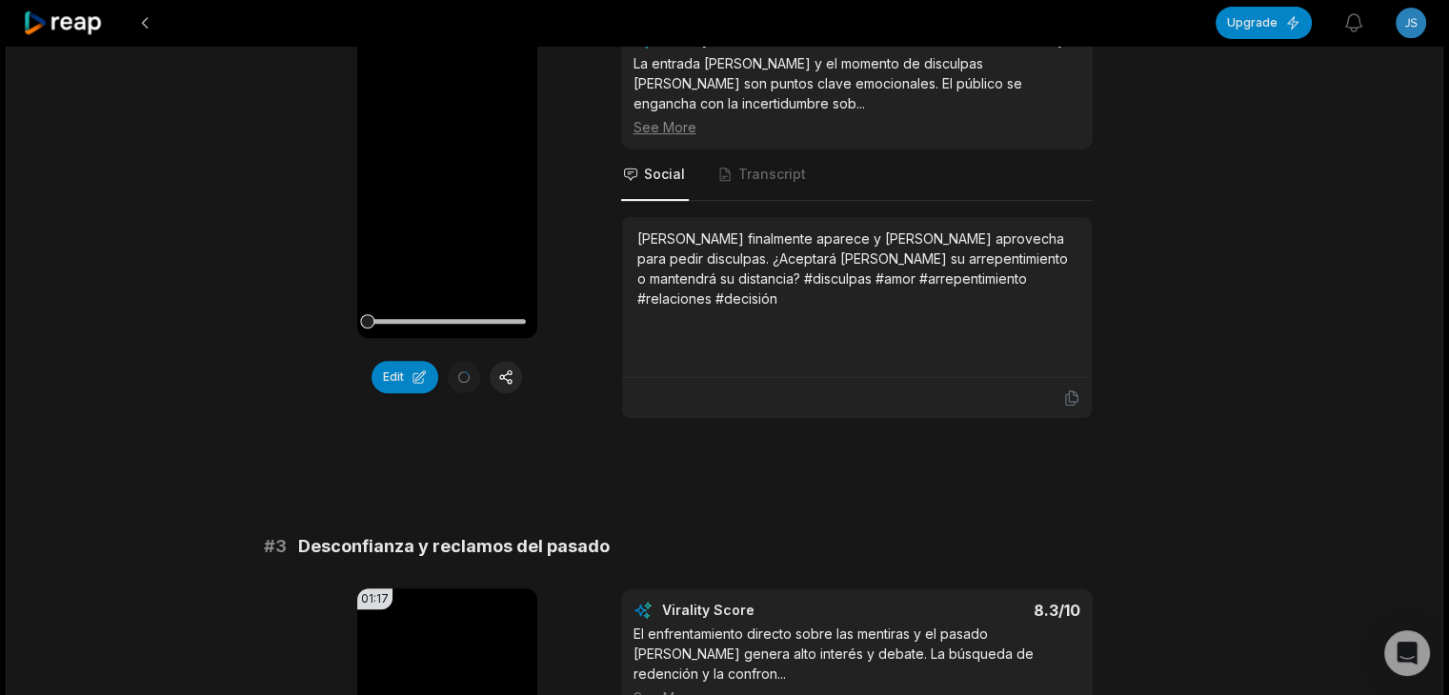
scroll to position [857, 0]
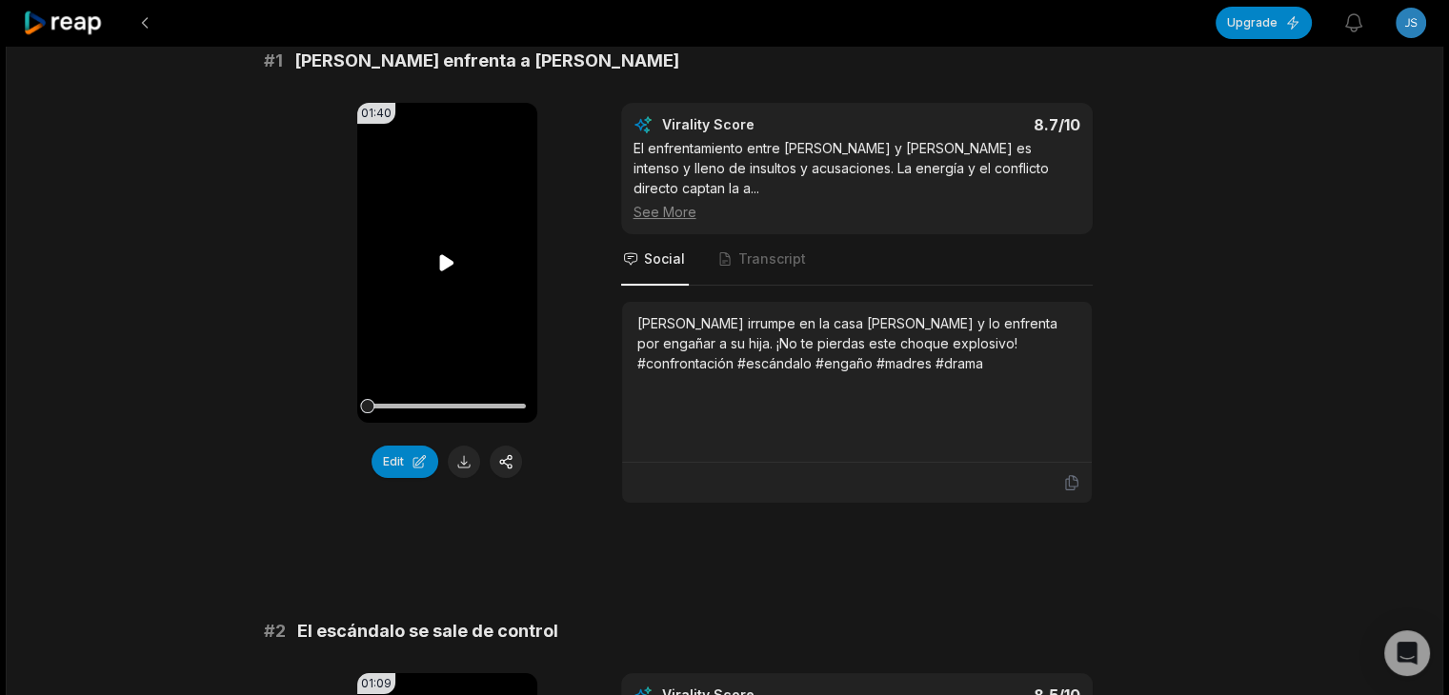
scroll to position [286, 0]
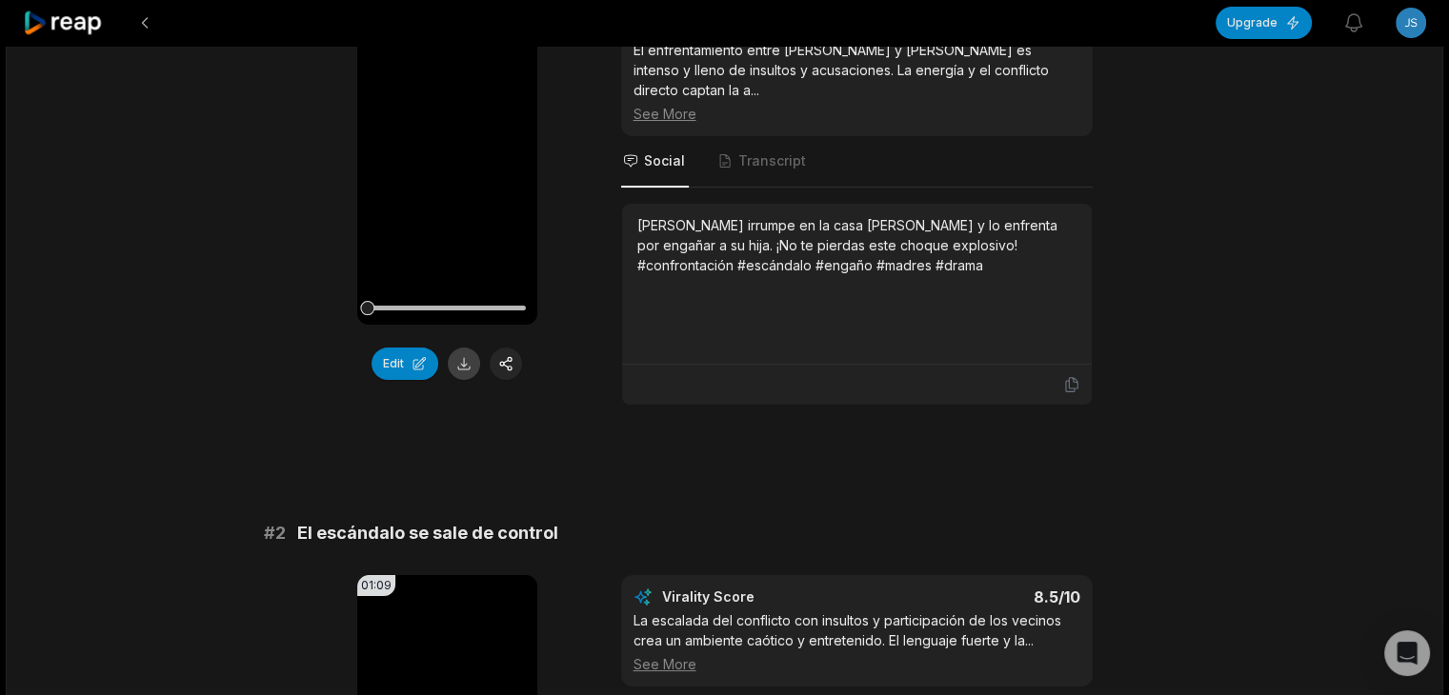
click at [463, 364] on button at bounding box center [464, 364] width 32 height 32
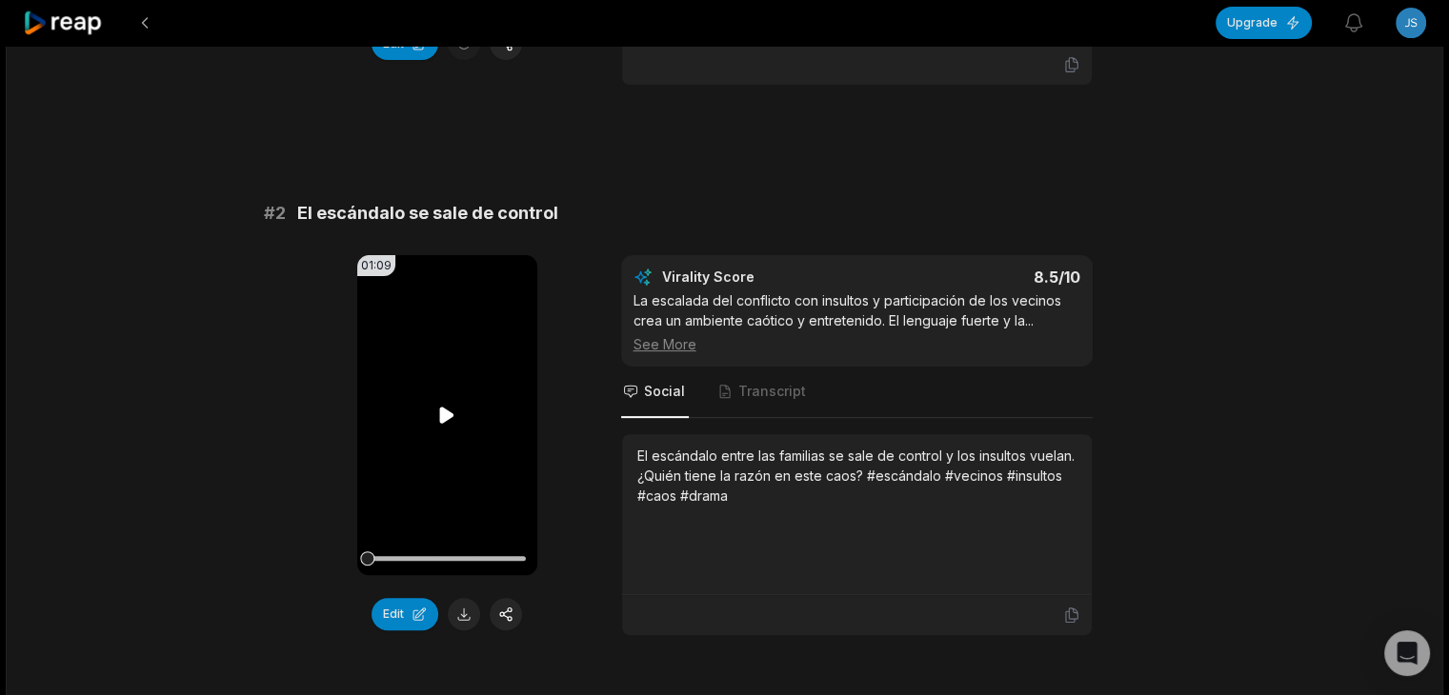
scroll to position [667, 0]
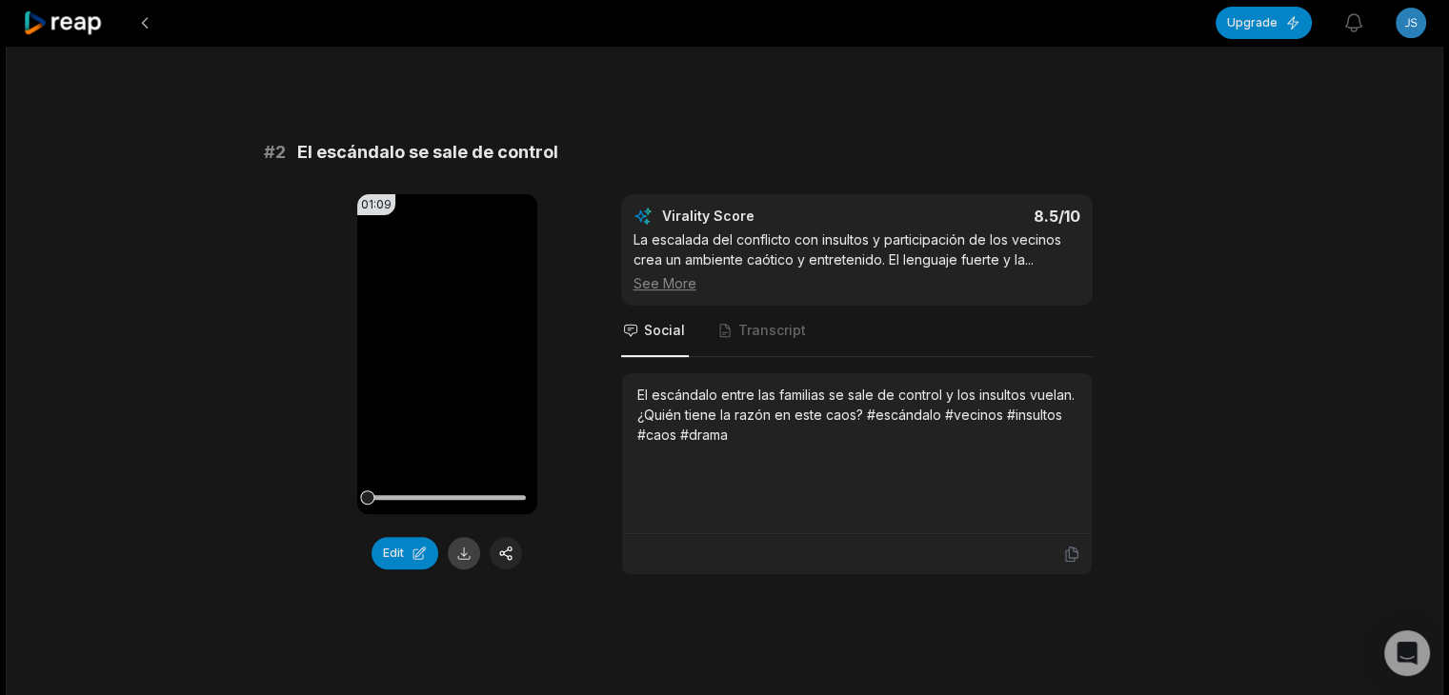
click at [462, 537] on button at bounding box center [464, 553] width 32 height 32
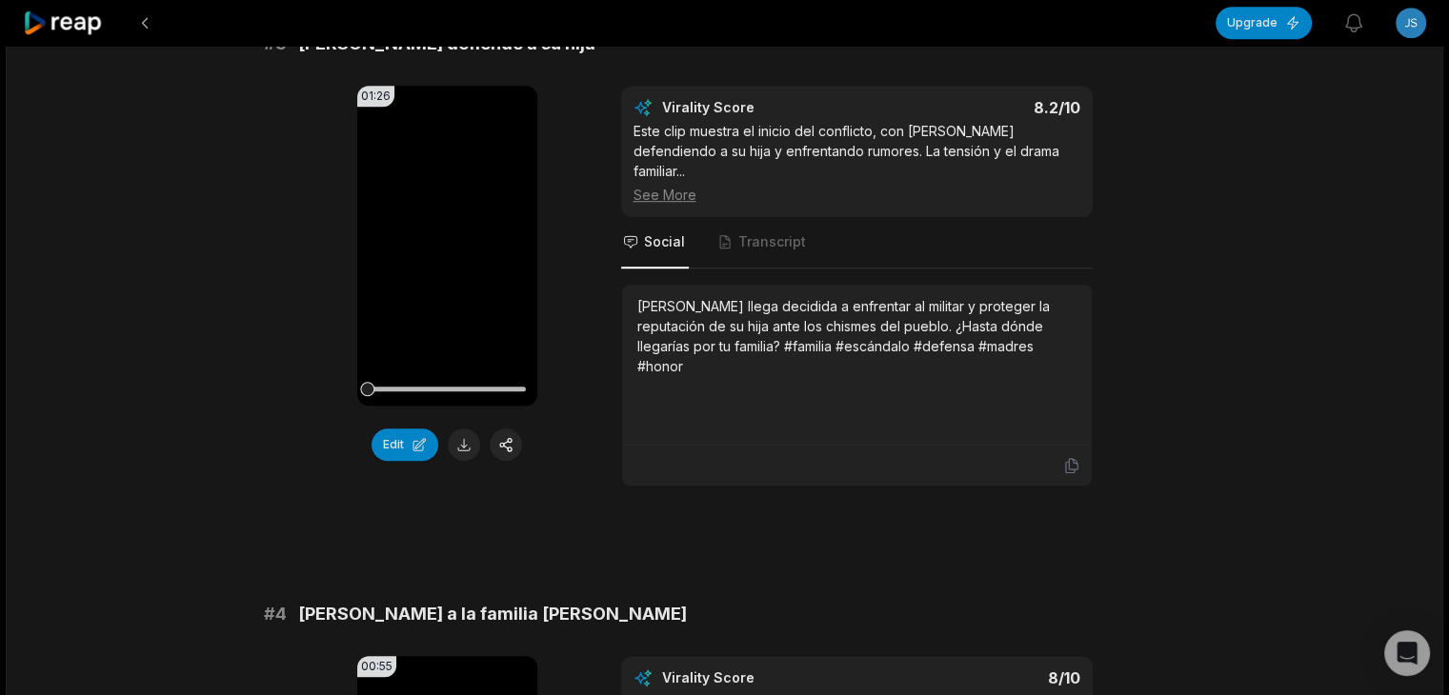
scroll to position [1334, 0]
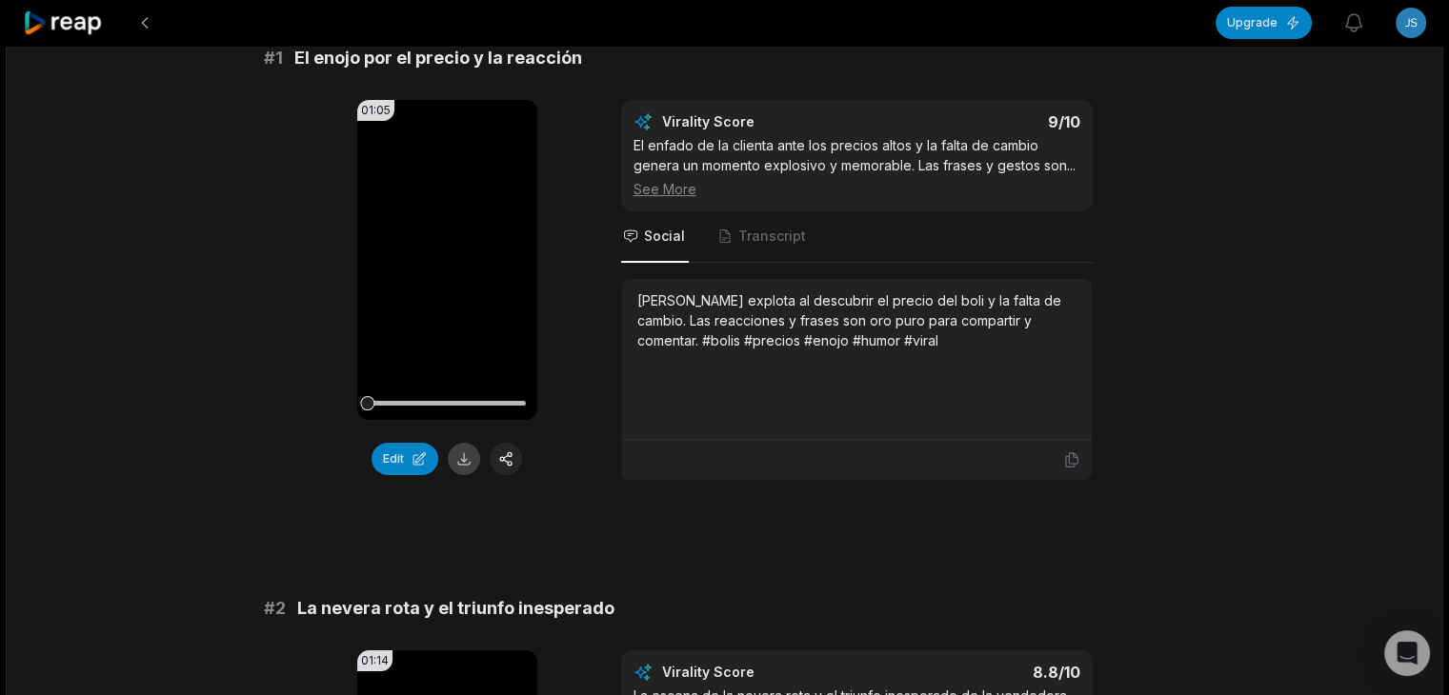
click at [464, 454] on button at bounding box center [464, 459] width 32 height 32
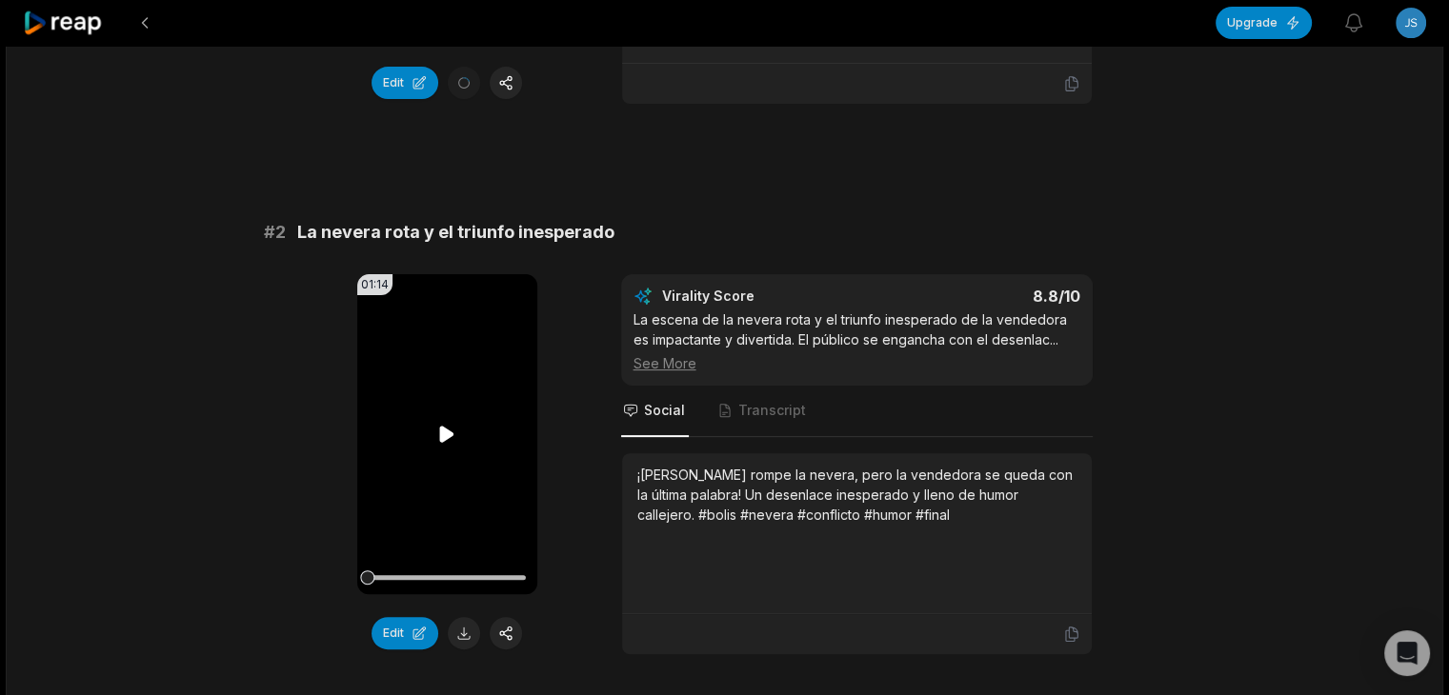
scroll to position [572, 0]
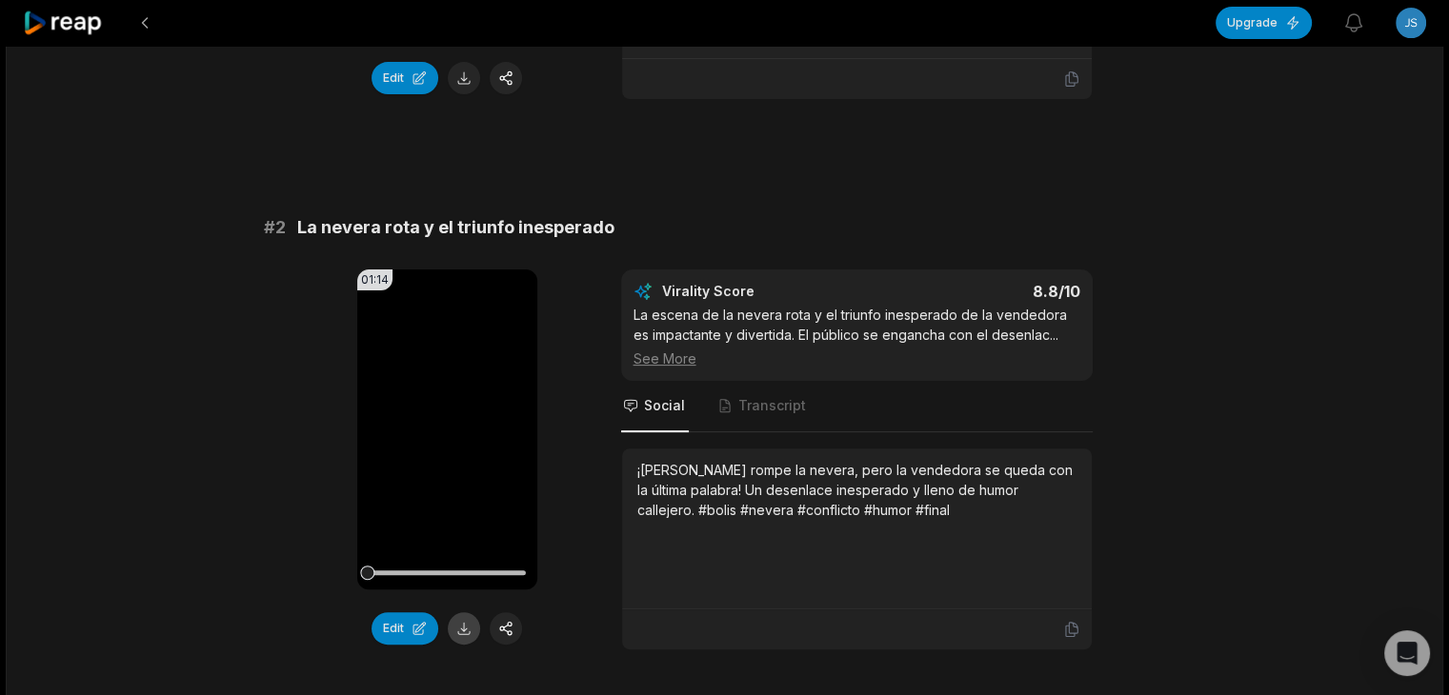
click at [463, 645] on button at bounding box center [464, 628] width 32 height 32
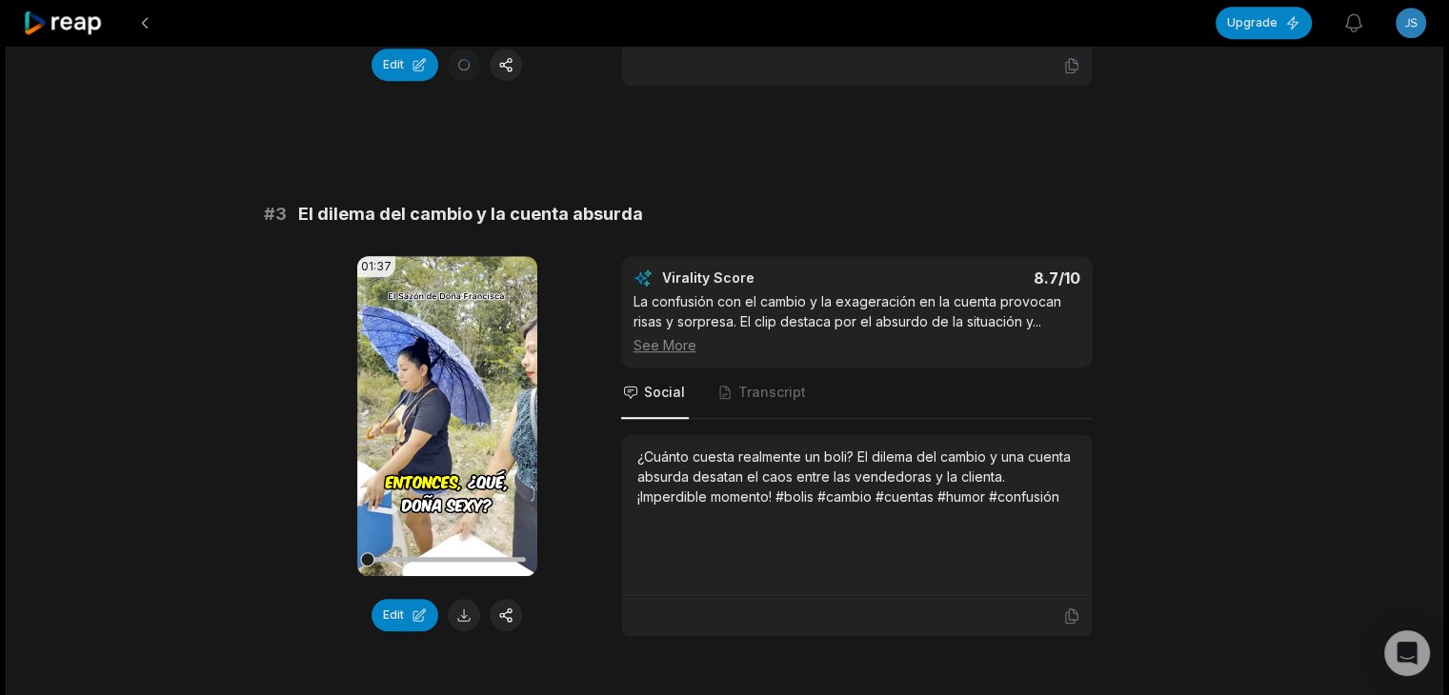
scroll to position [1143, 0]
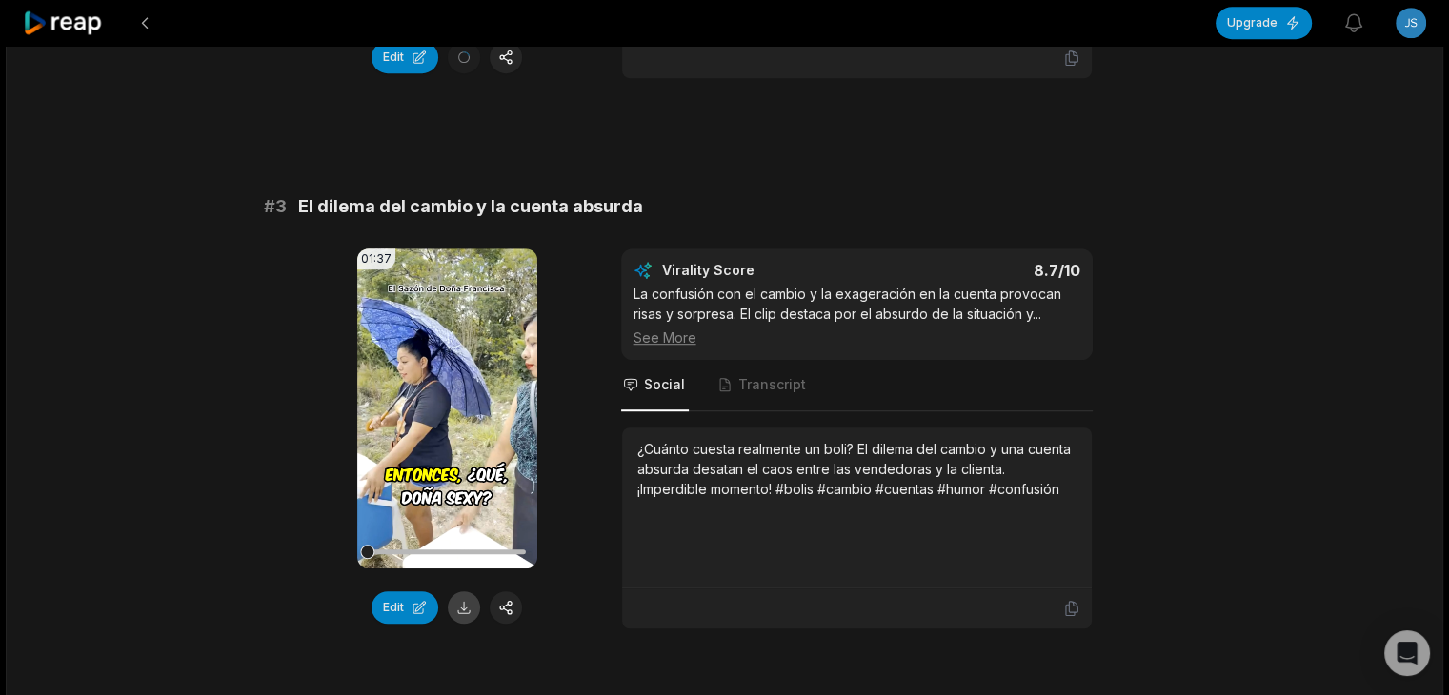
click at [457, 624] on button at bounding box center [464, 608] width 32 height 32
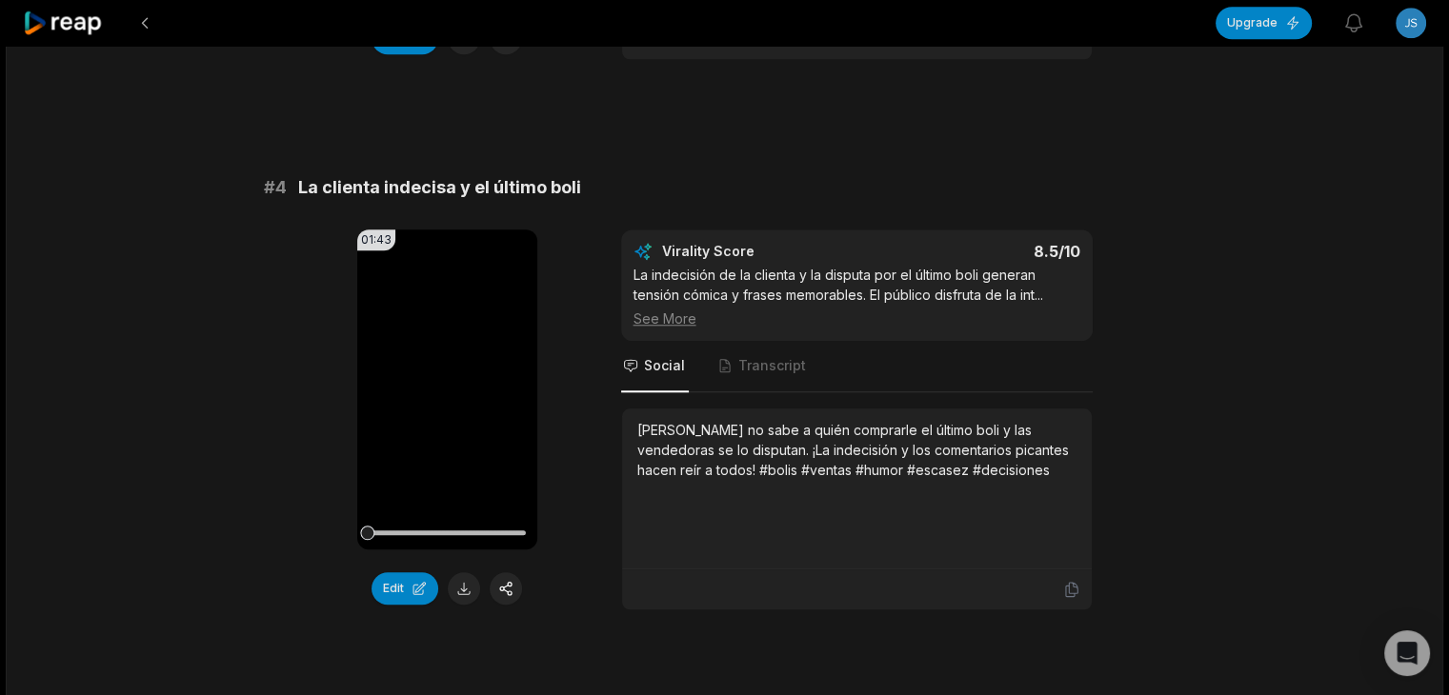
scroll to position [1715, 0]
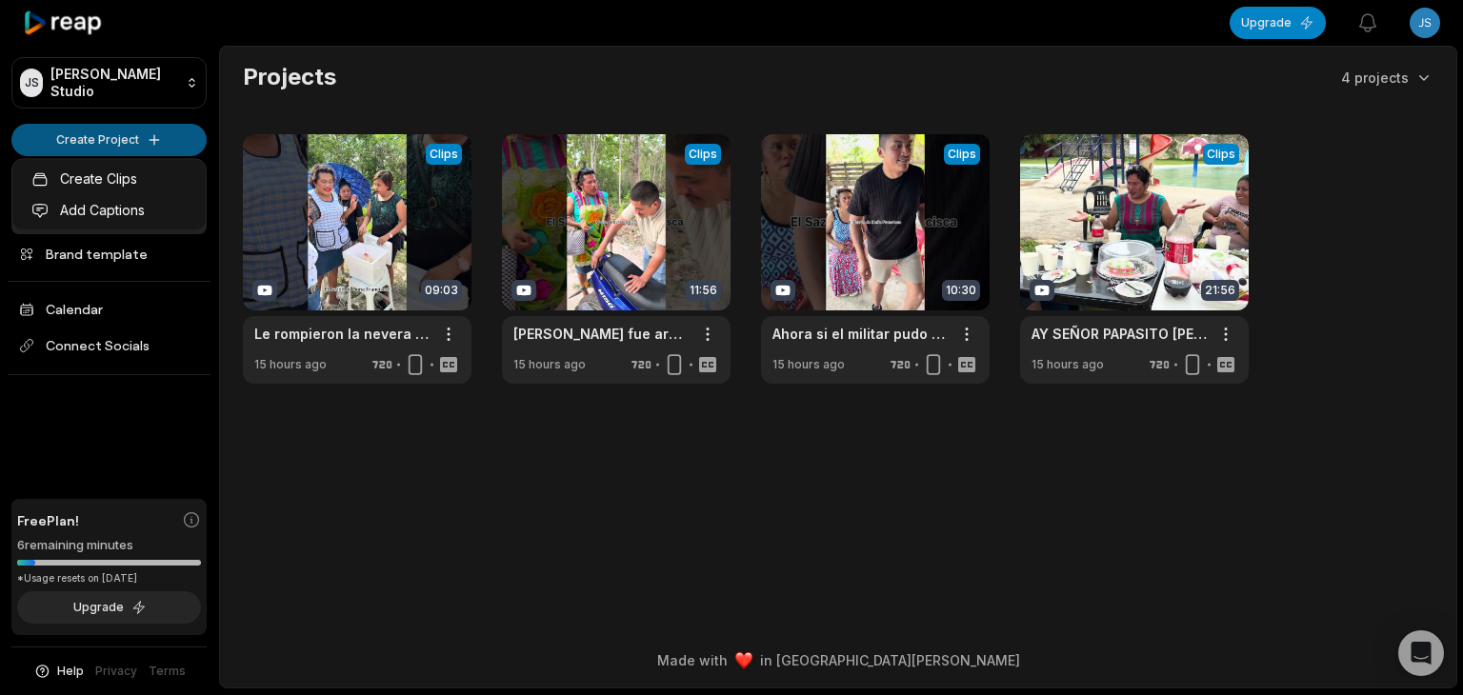
click at [145, 137] on html "JS Jackson's Studio Create Project Home Projects Brand template Calendar Connec…" at bounding box center [731, 347] width 1463 height 695
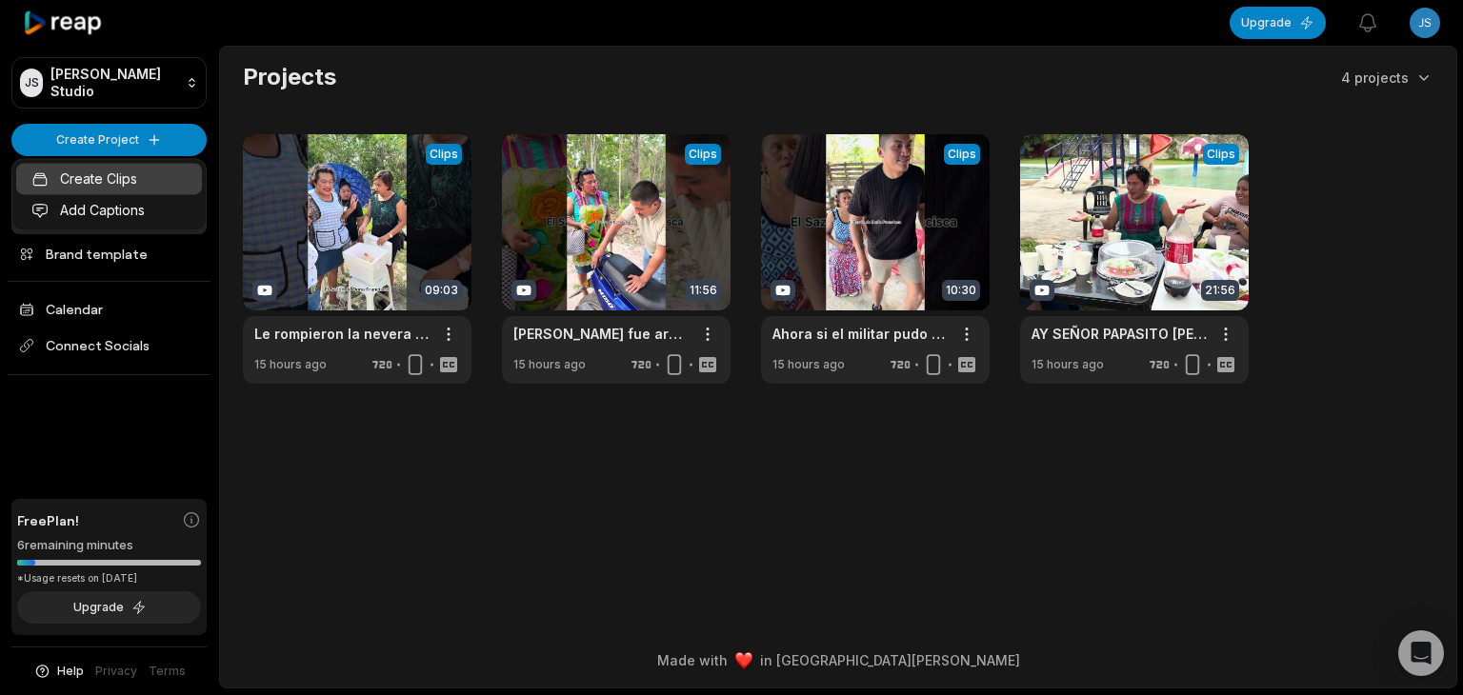
click at [137, 164] on link "Create Clips" at bounding box center [109, 178] width 186 height 31
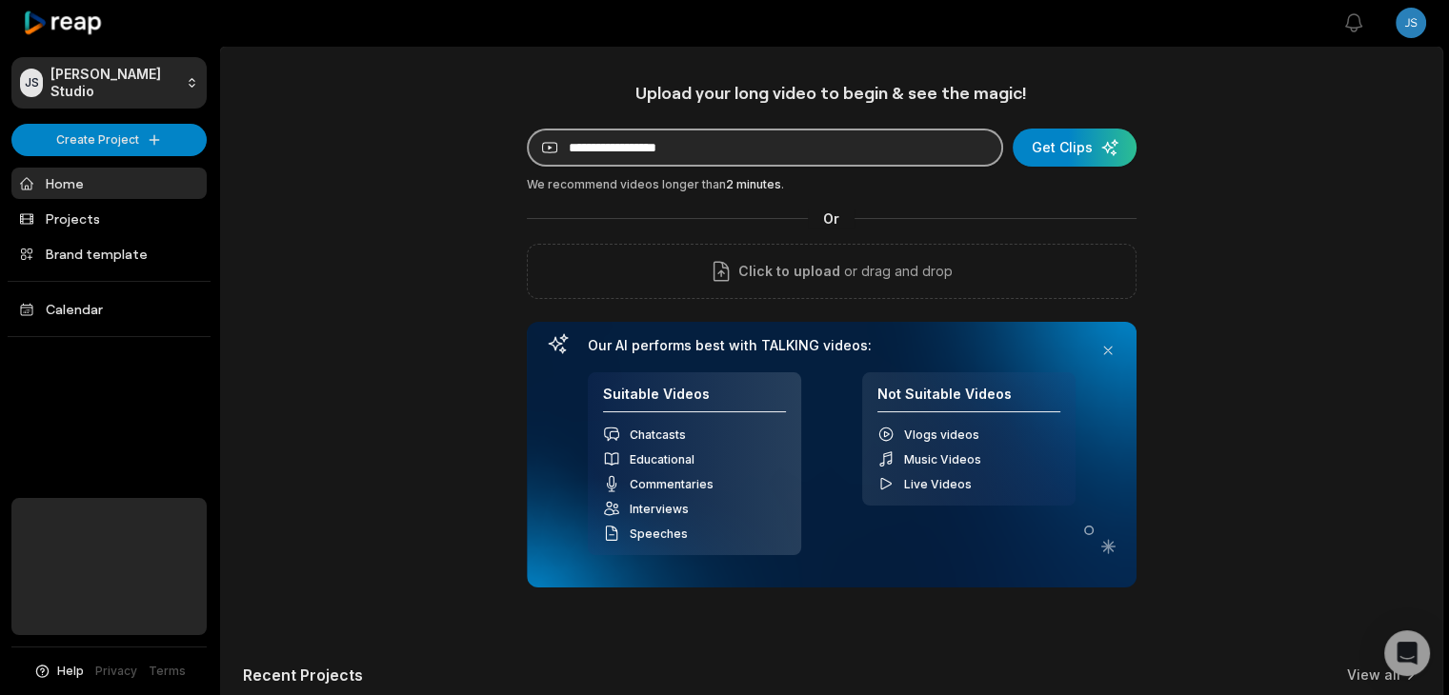
drag, startPoint x: 650, startPoint y: 138, endPoint x: 701, endPoint y: 146, distance: 52.0
click at [650, 138] on input at bounding box center [765, 148] width 476 height 38
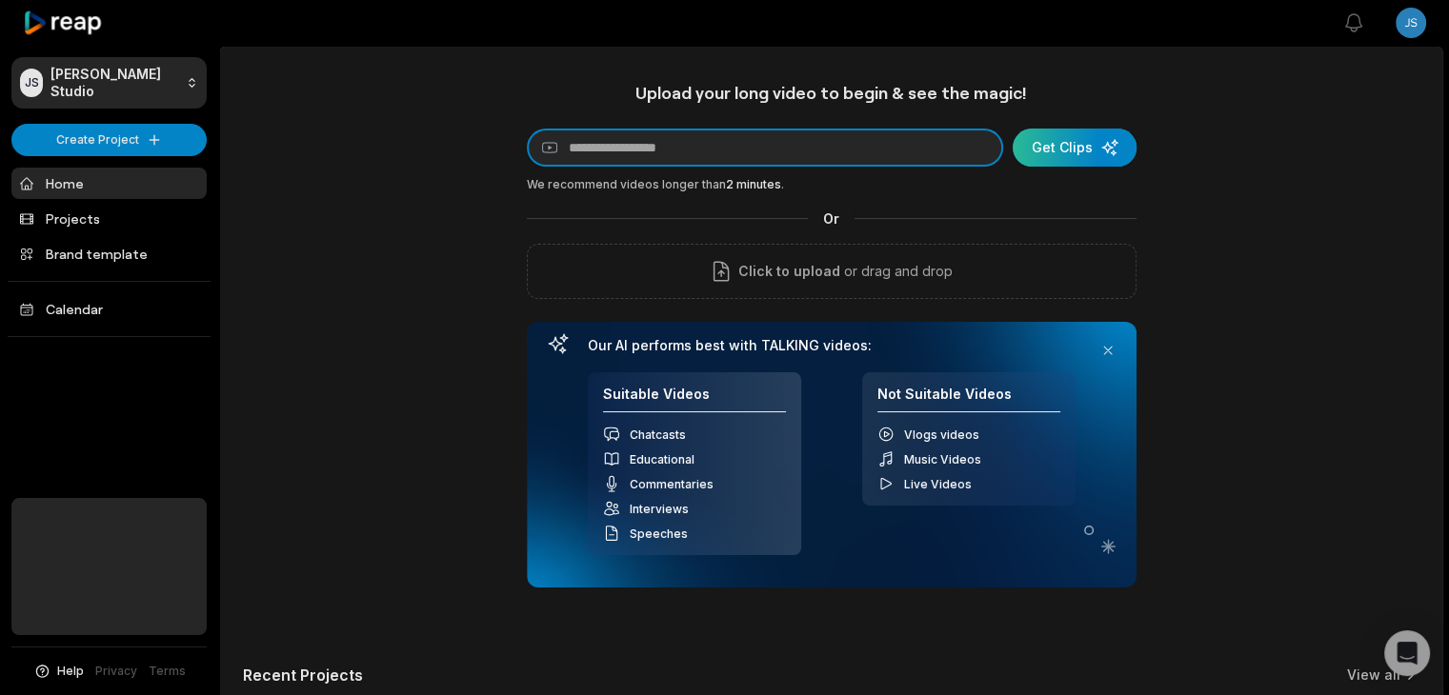
paste input "**********"
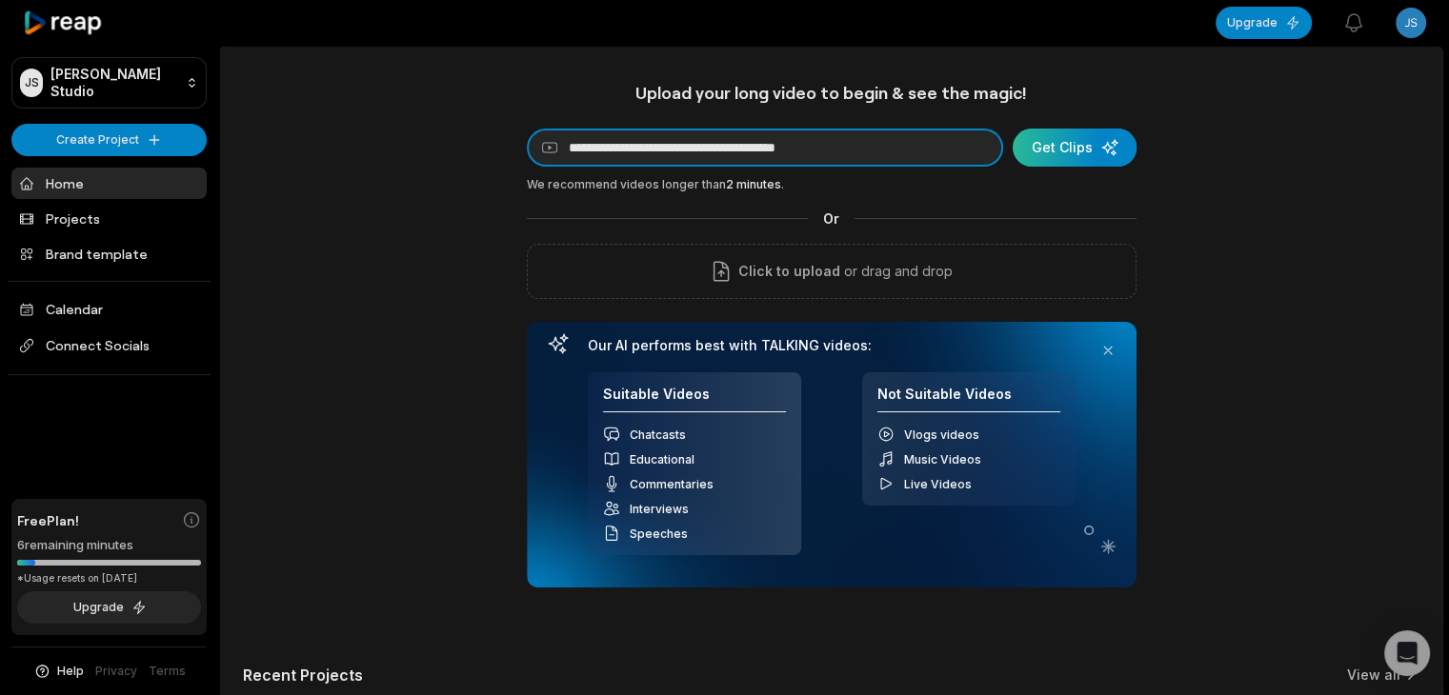
type input "**********"
click at [1116, 153] on div "submit" at bounding box center [1075, 148] width 124 height 38
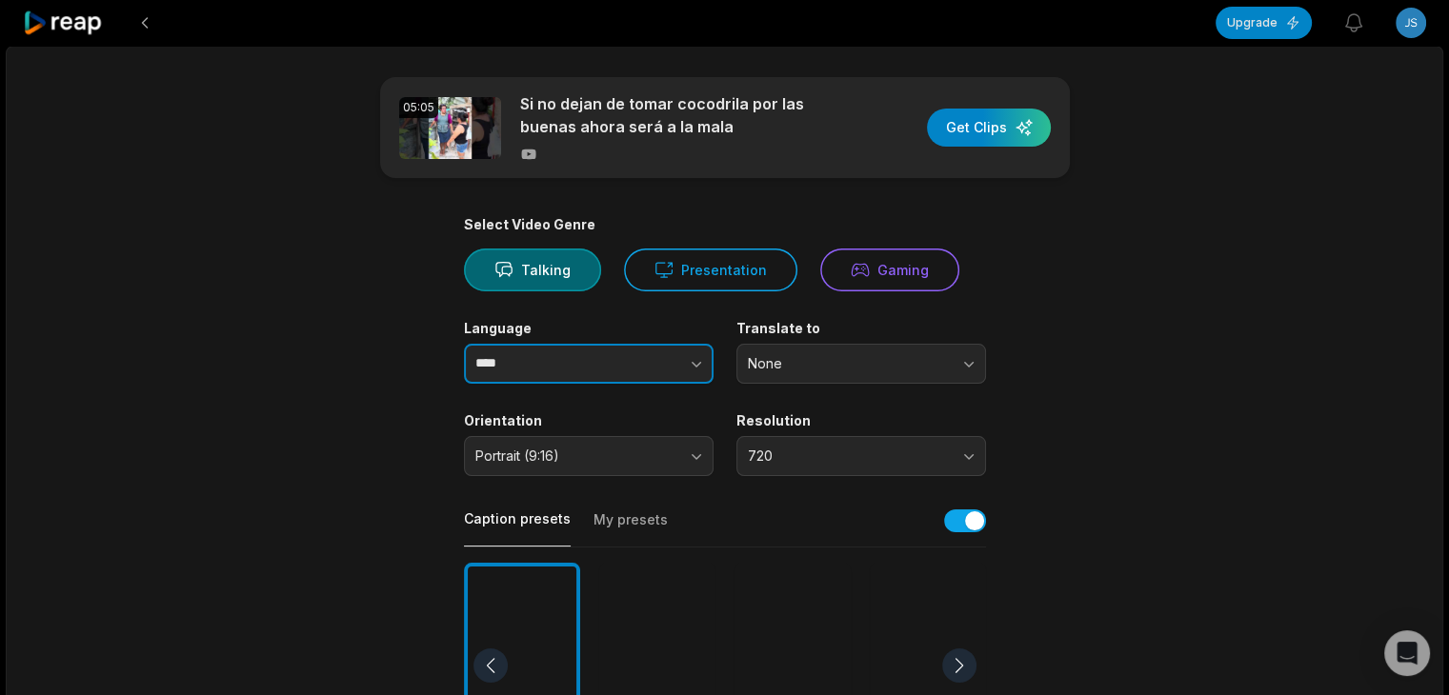
click at [588, 351] on input "****" at bounding box center [589, 364] width 250 height 40
click at [669, 363] on button "button" at bounding box center [658, 364] width 109 height 40
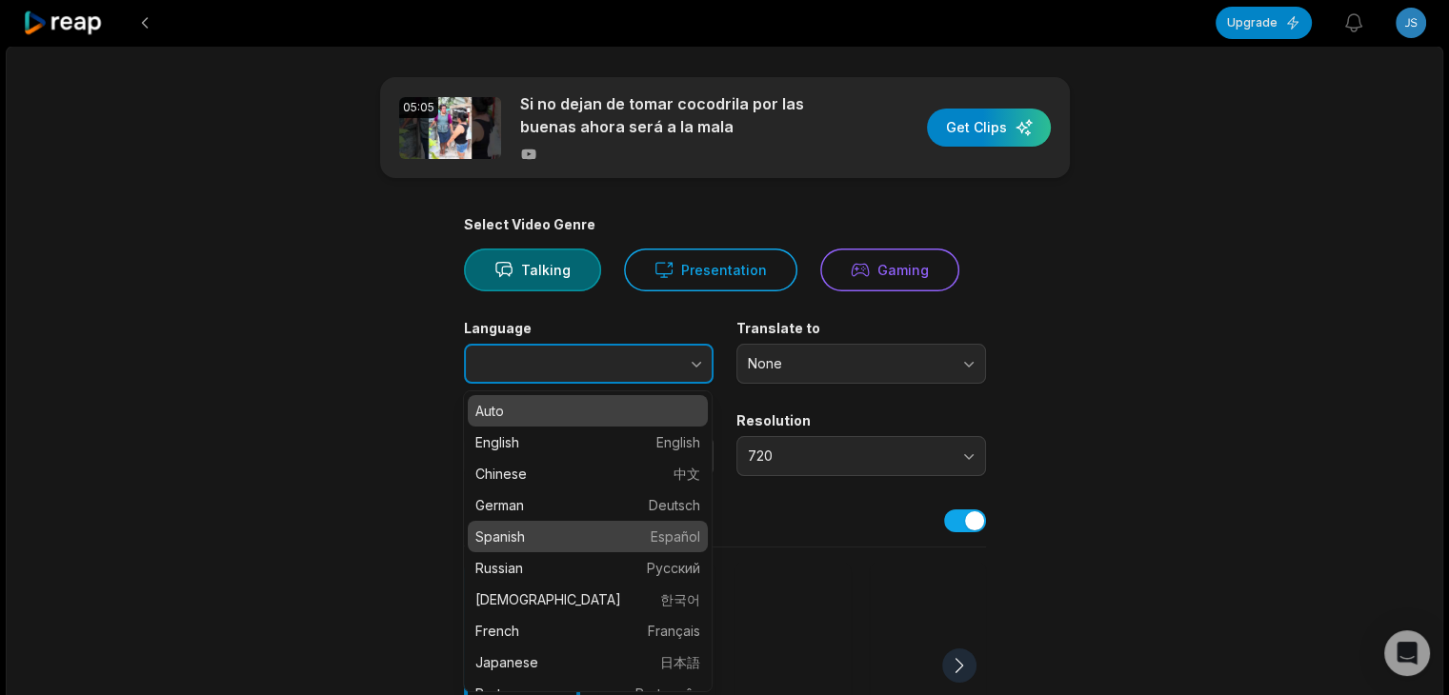
type input "*******"
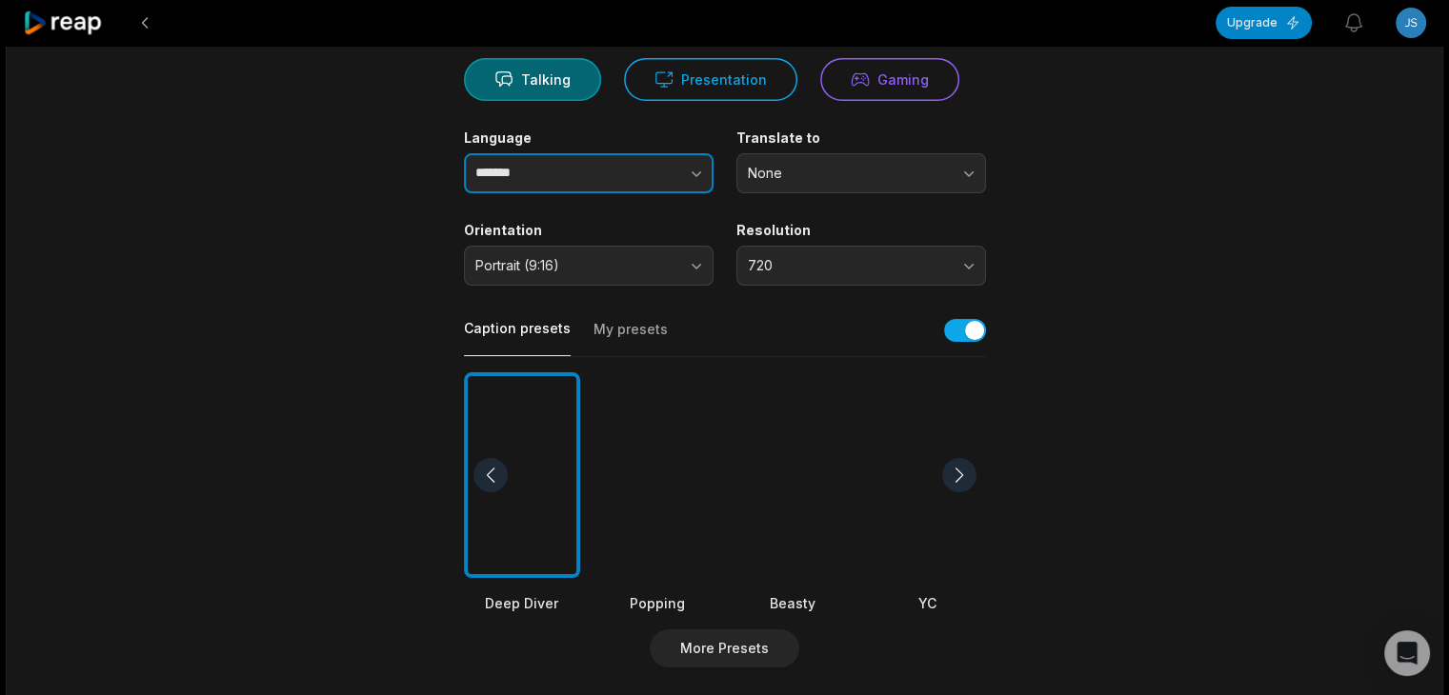
scroll to position [286, 0]
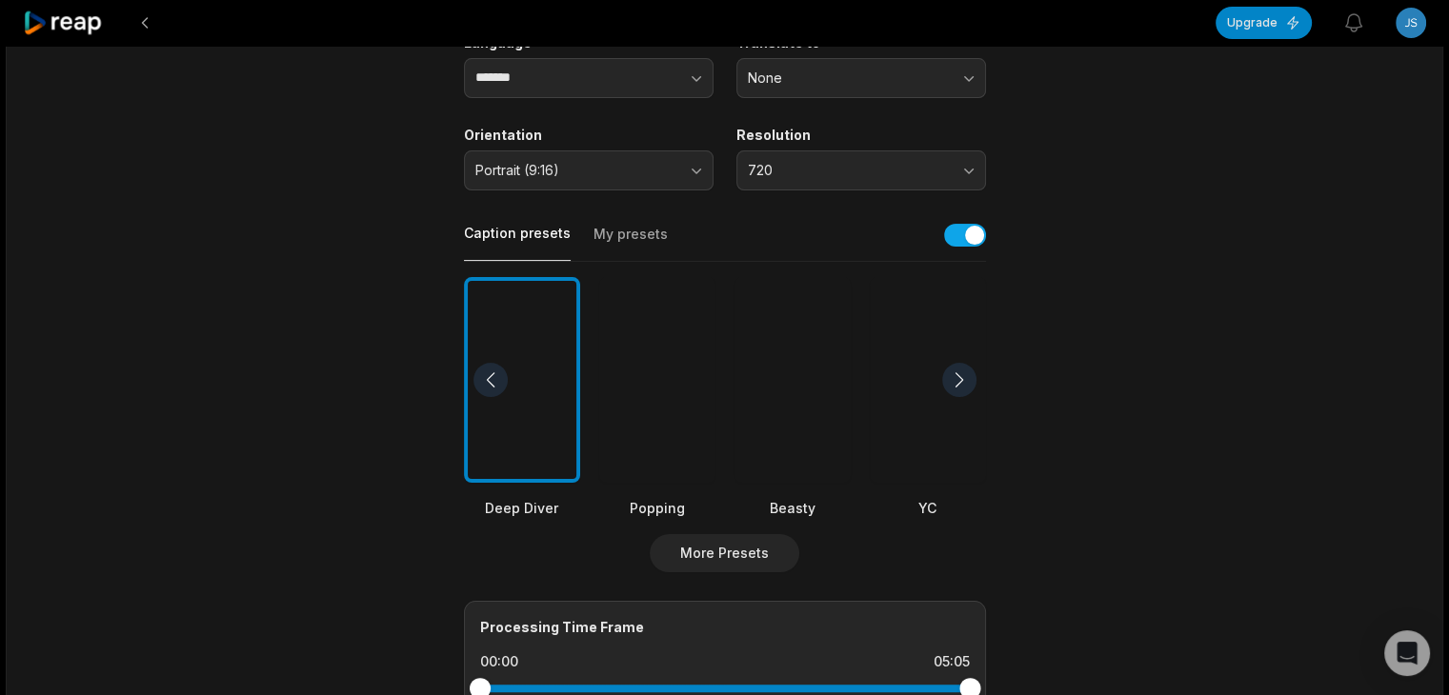
click at [909, 402] on div at bounding box center [928, 380] width 116 height 207
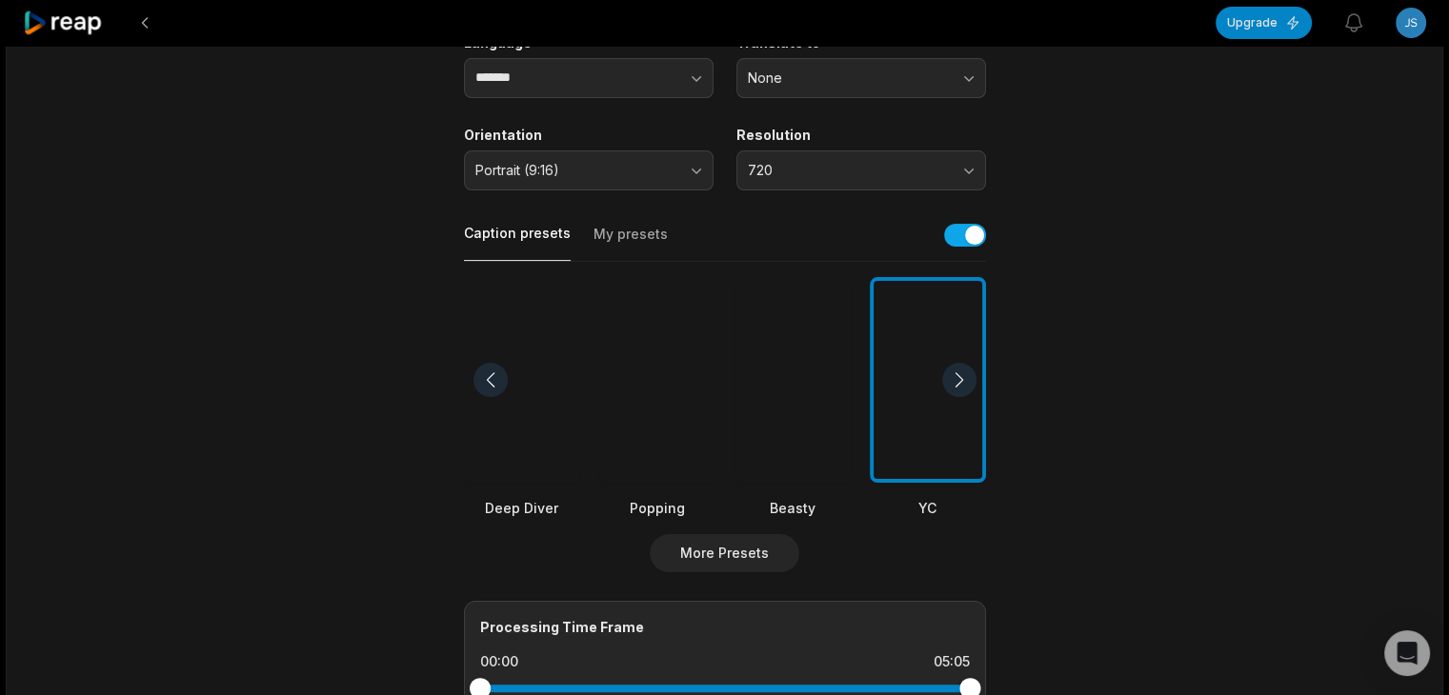
click at [792, 403] on div at bounding box center [792, 380] width 116 height 207
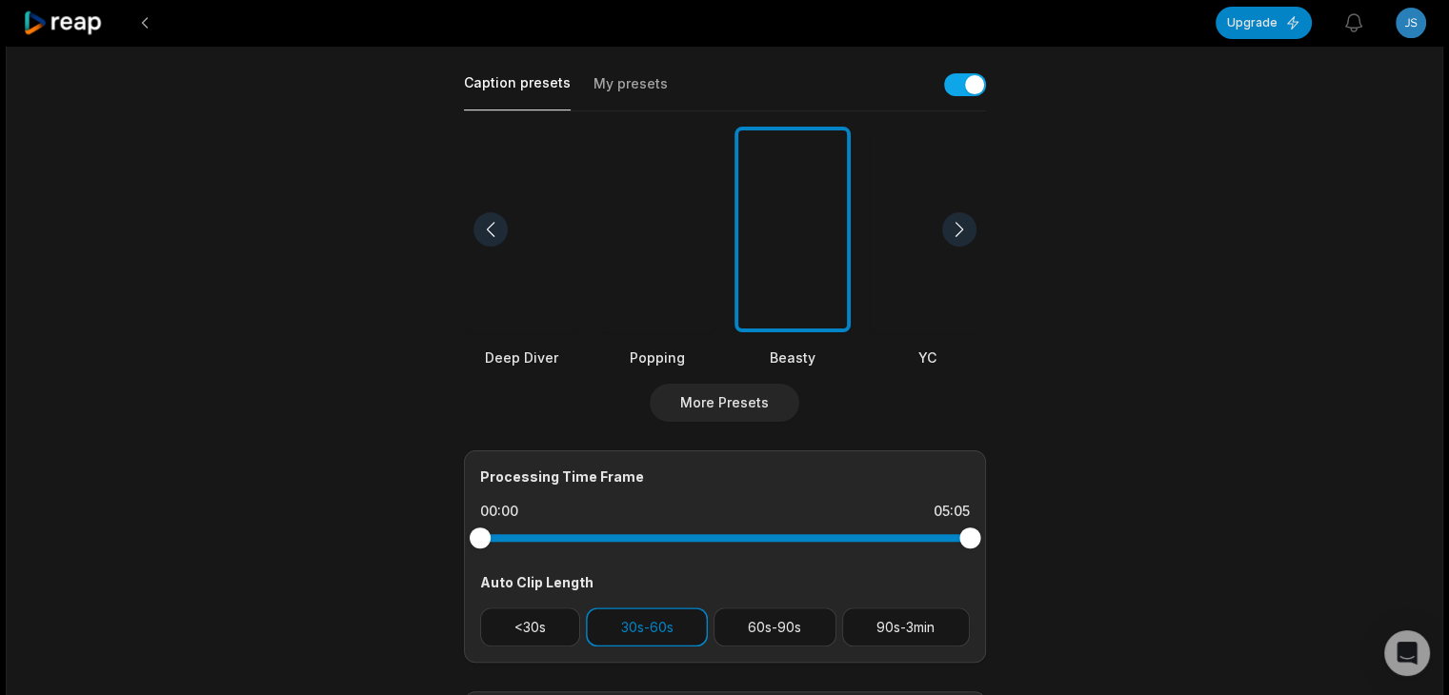
scroll to position [476, 0]
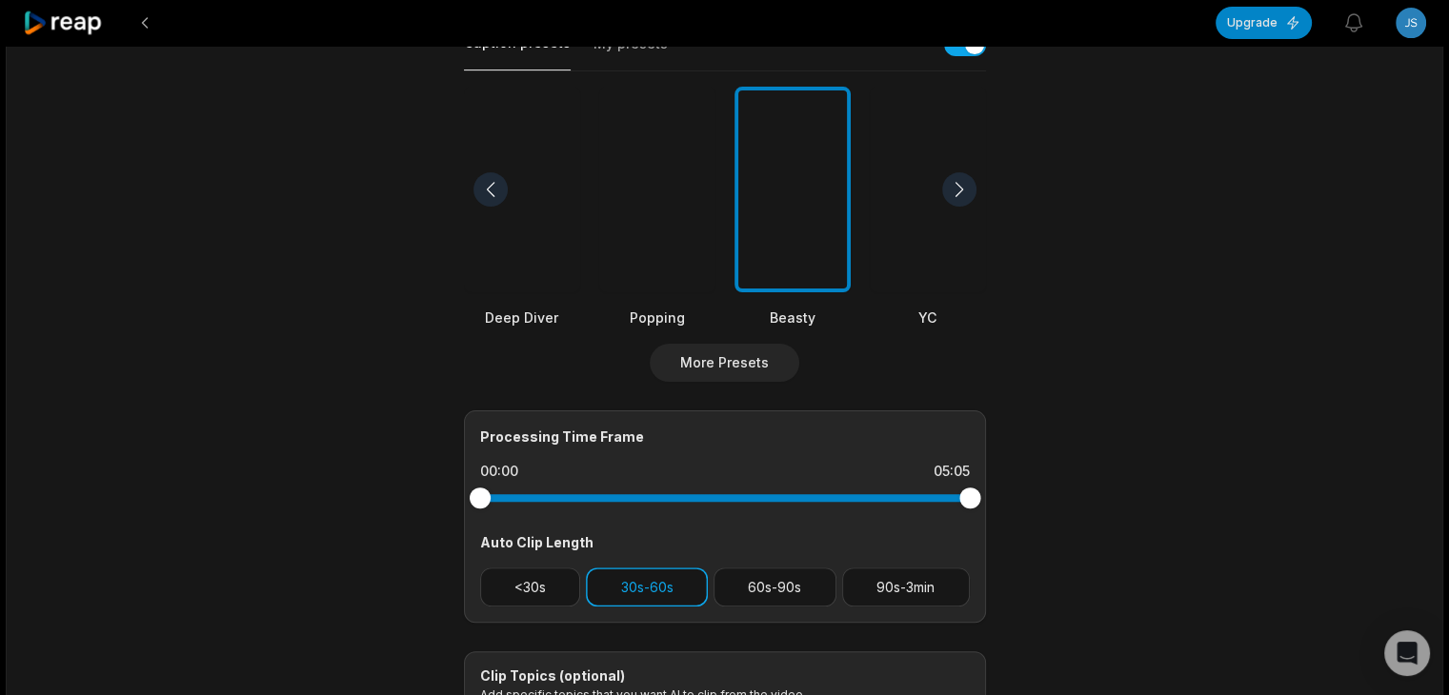
click at [617, 592] on button "30s-60s" at bounding box center [647, 587] width 122 height 39
click at [749, 592] on button "60s-90s" at bounding box center [774, 587] width 123 height 39
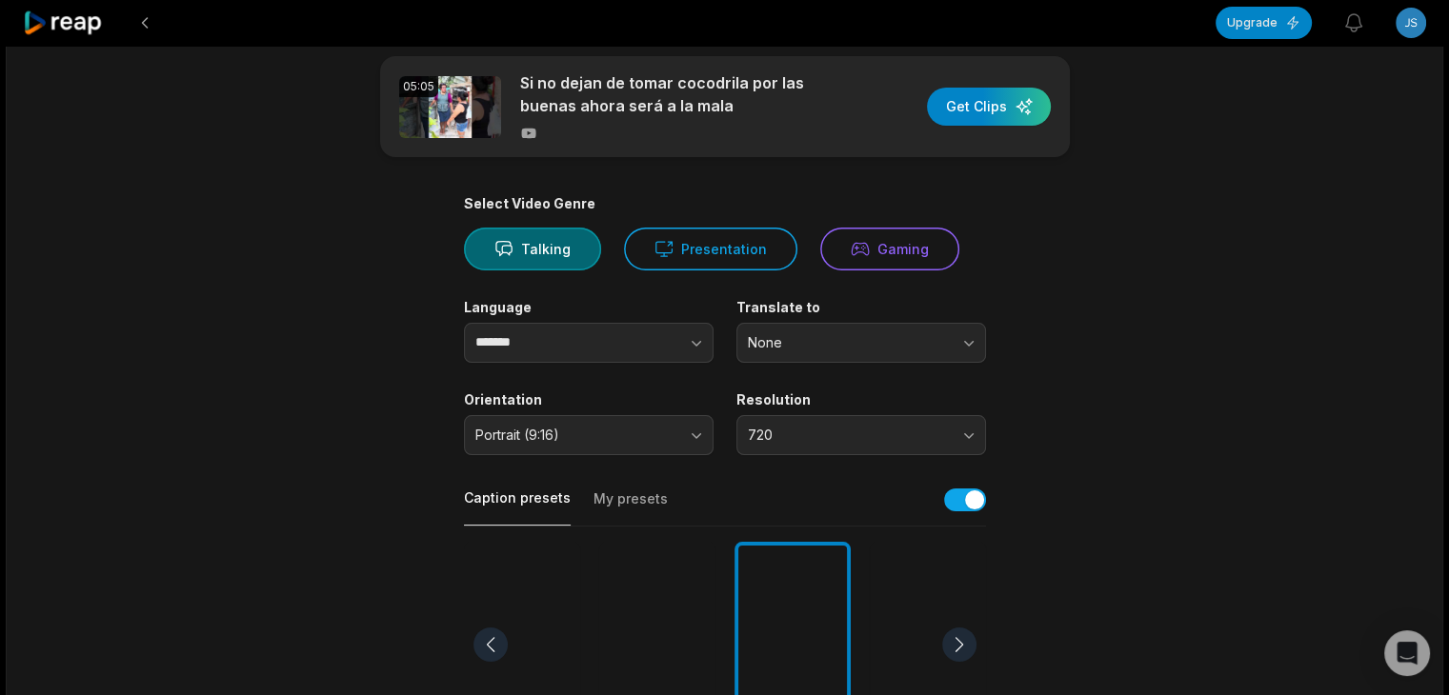
scroll to position [0, 0]
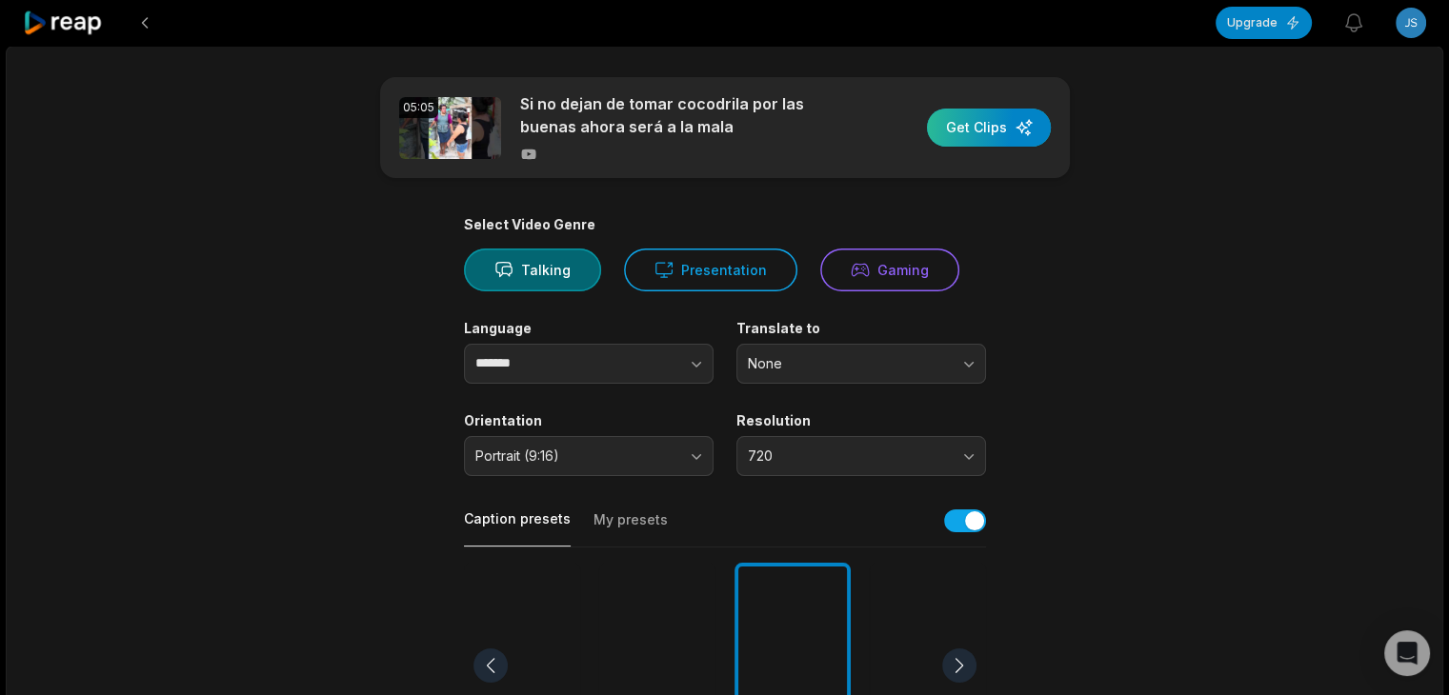
click at [1017, 127] on div "button" at bounding box center [989, 128] width 124 height 38
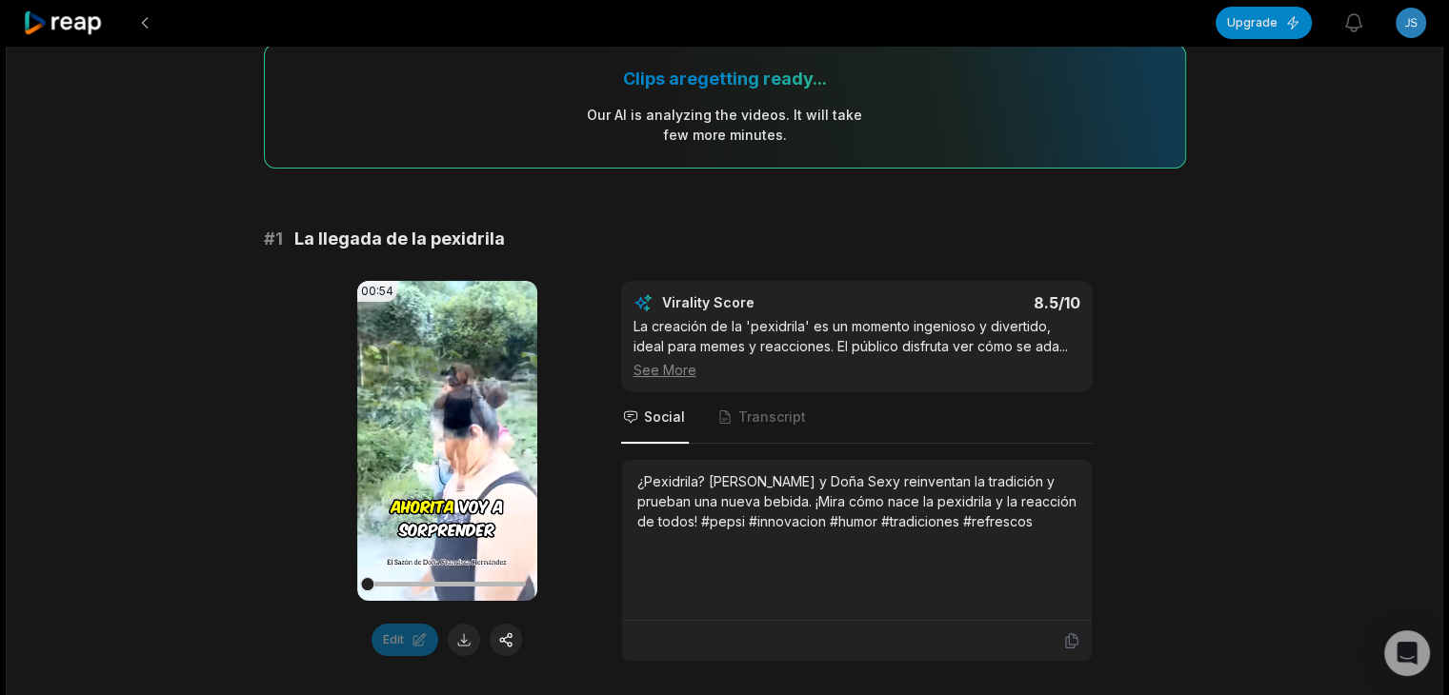
scroll to position [286, 0]
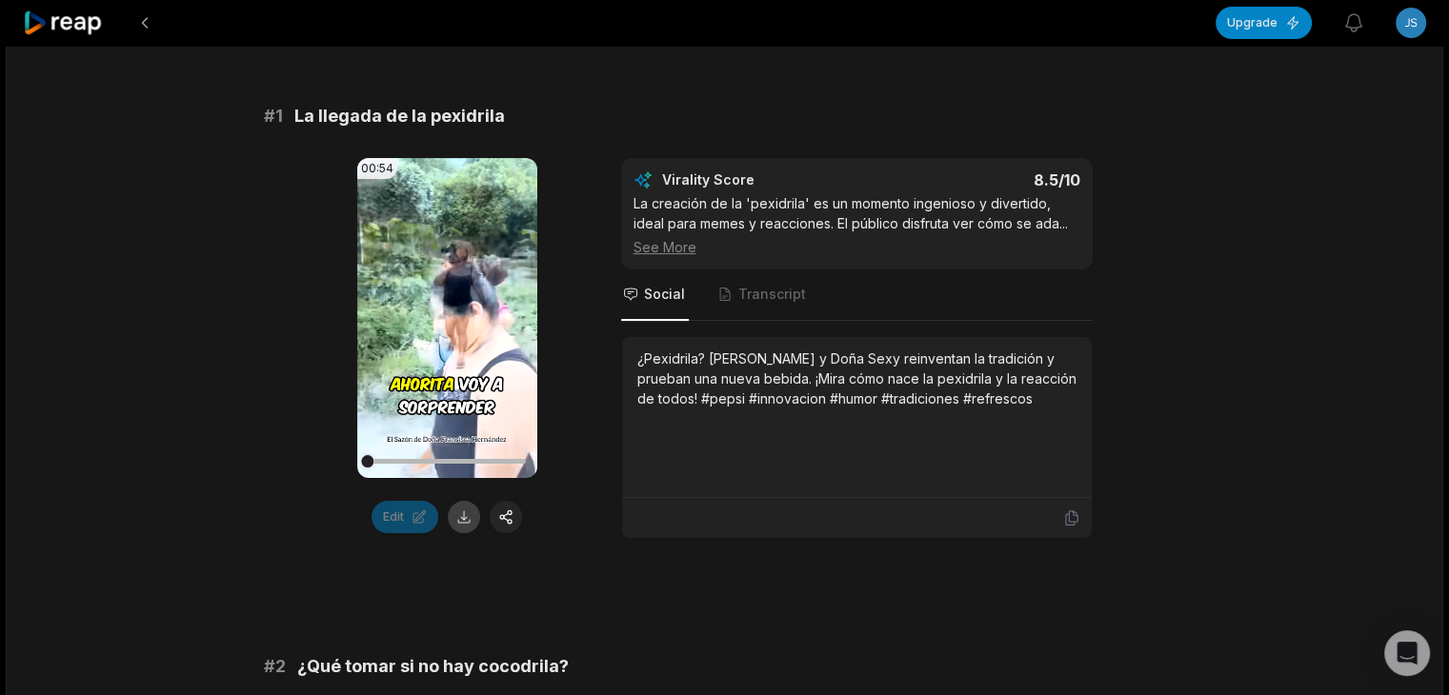
click at [468, 531] on button at bounding box center [464, 517] width 32 height 32
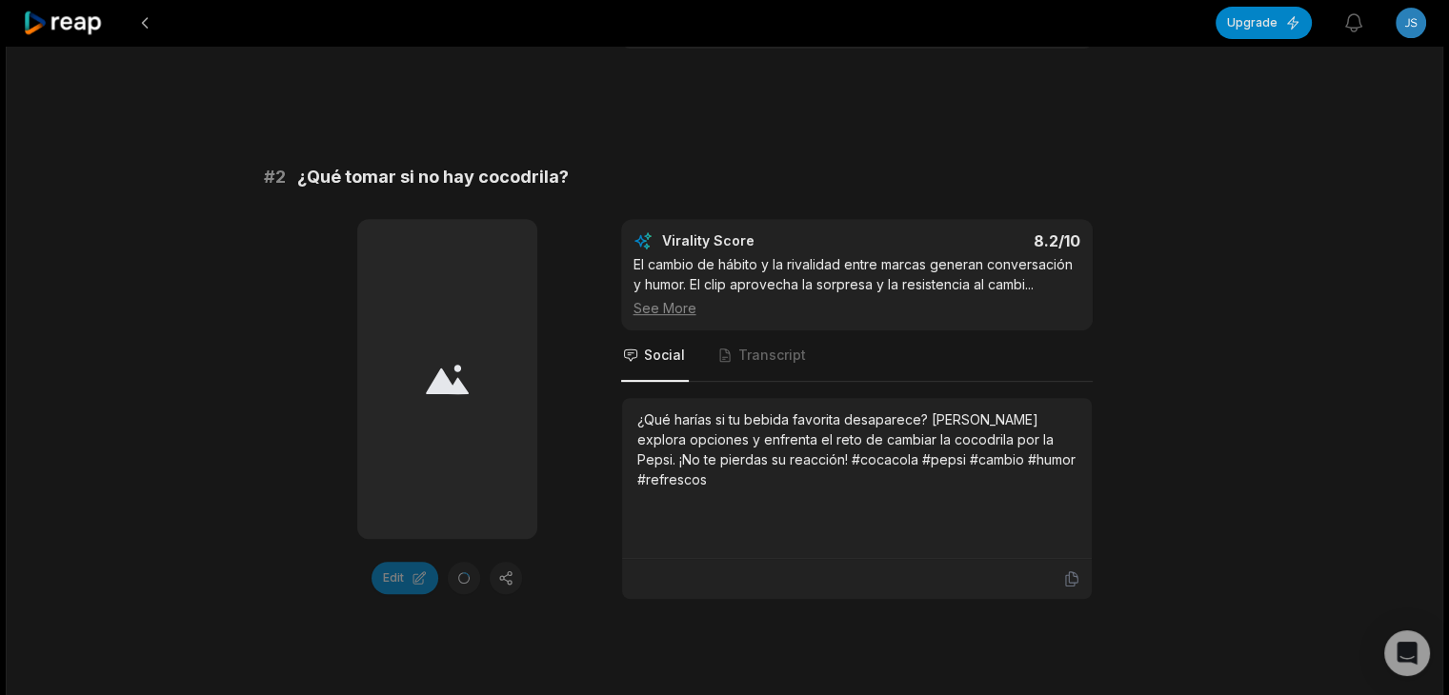
scroll to position [762, 0]
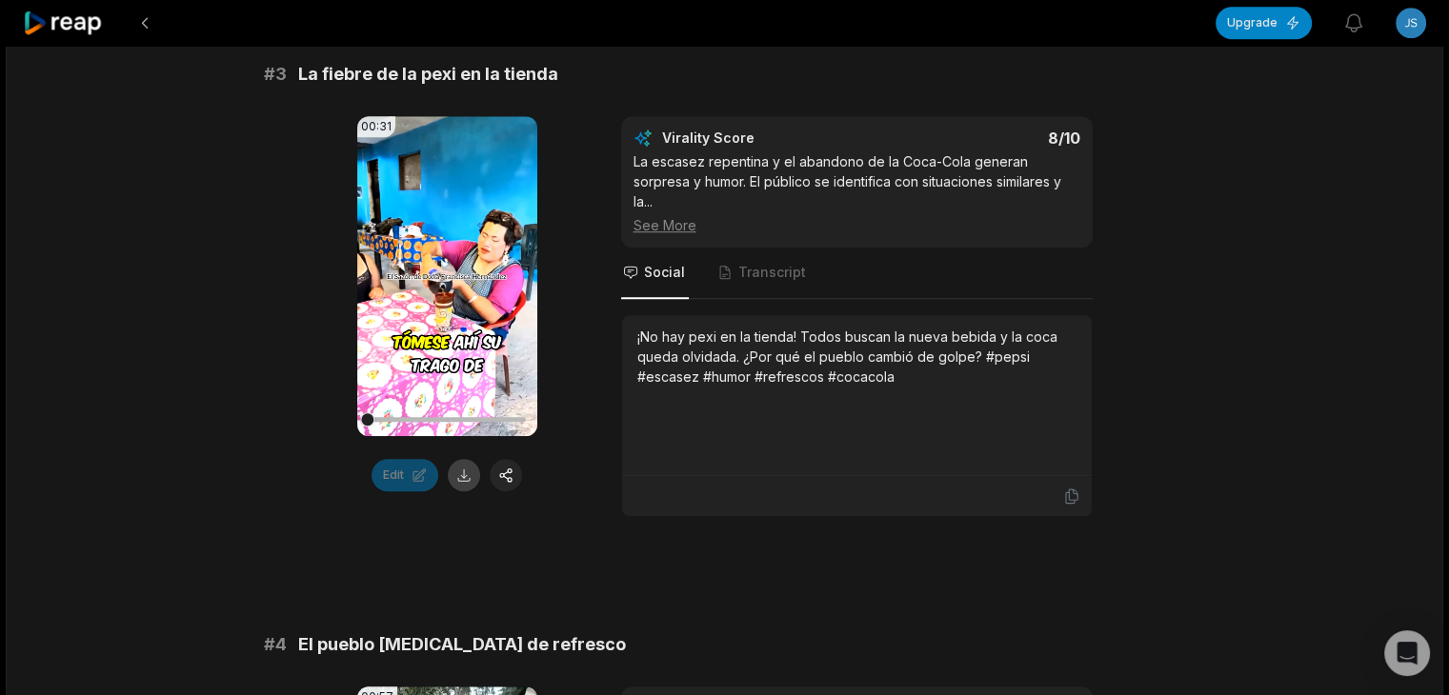
click at [457, 471] on button at bounding box center [464, 475] width 32 height 32
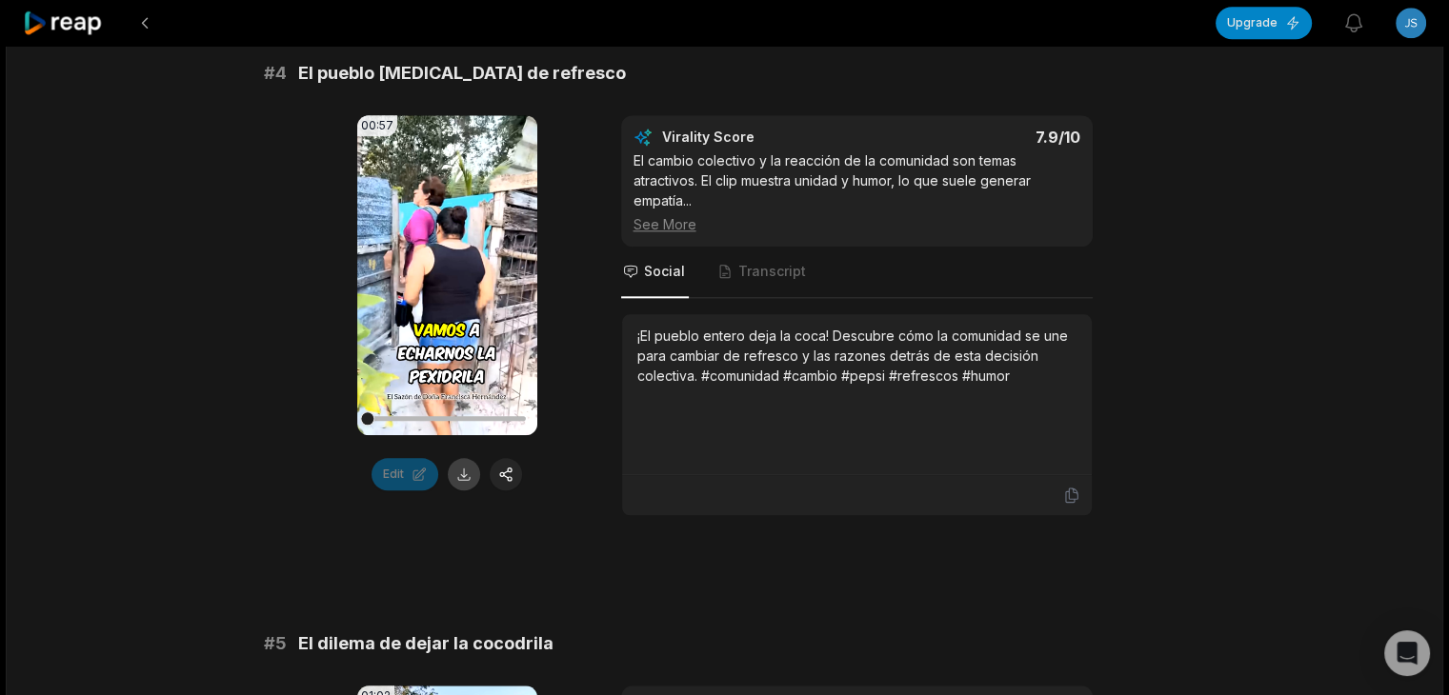
click at [453, 470] on button at bounding box center [464, 474] width 32 height 32
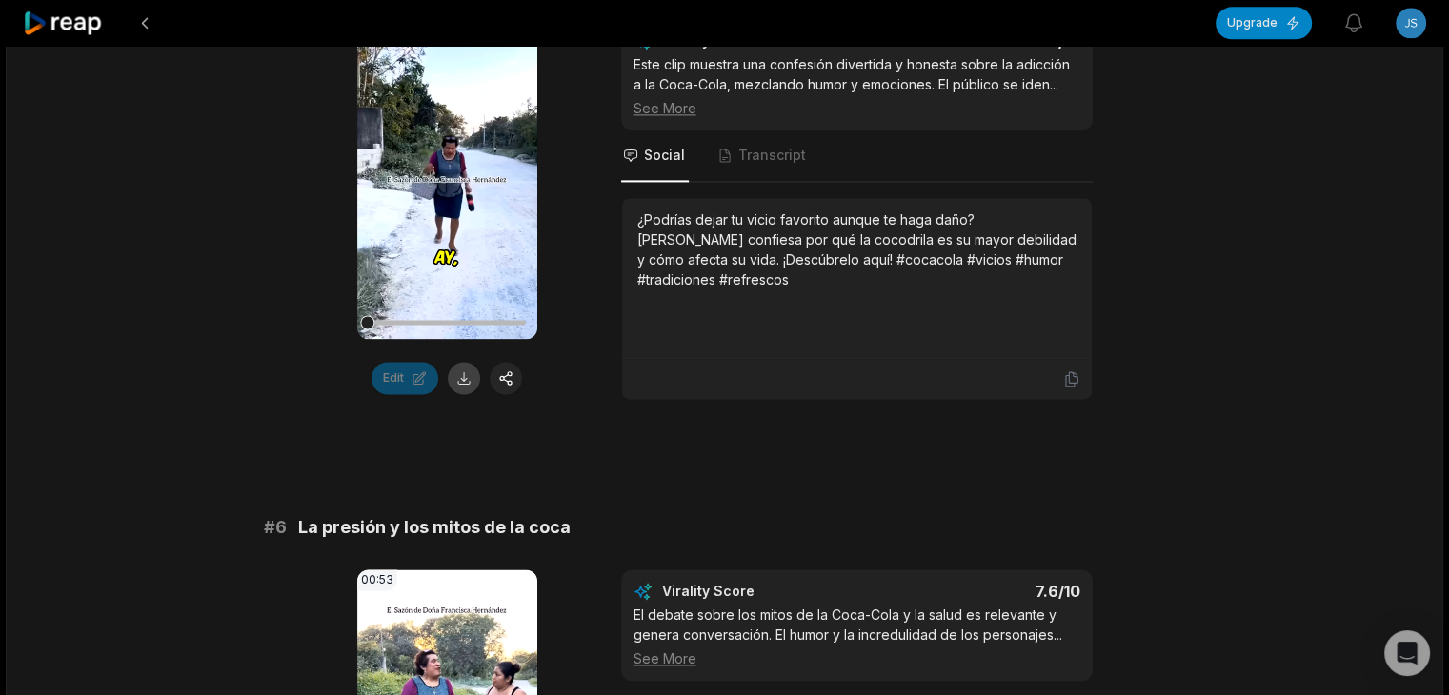
click at [466, 374] on button at bounding box center [464, 378] width 32 height 32
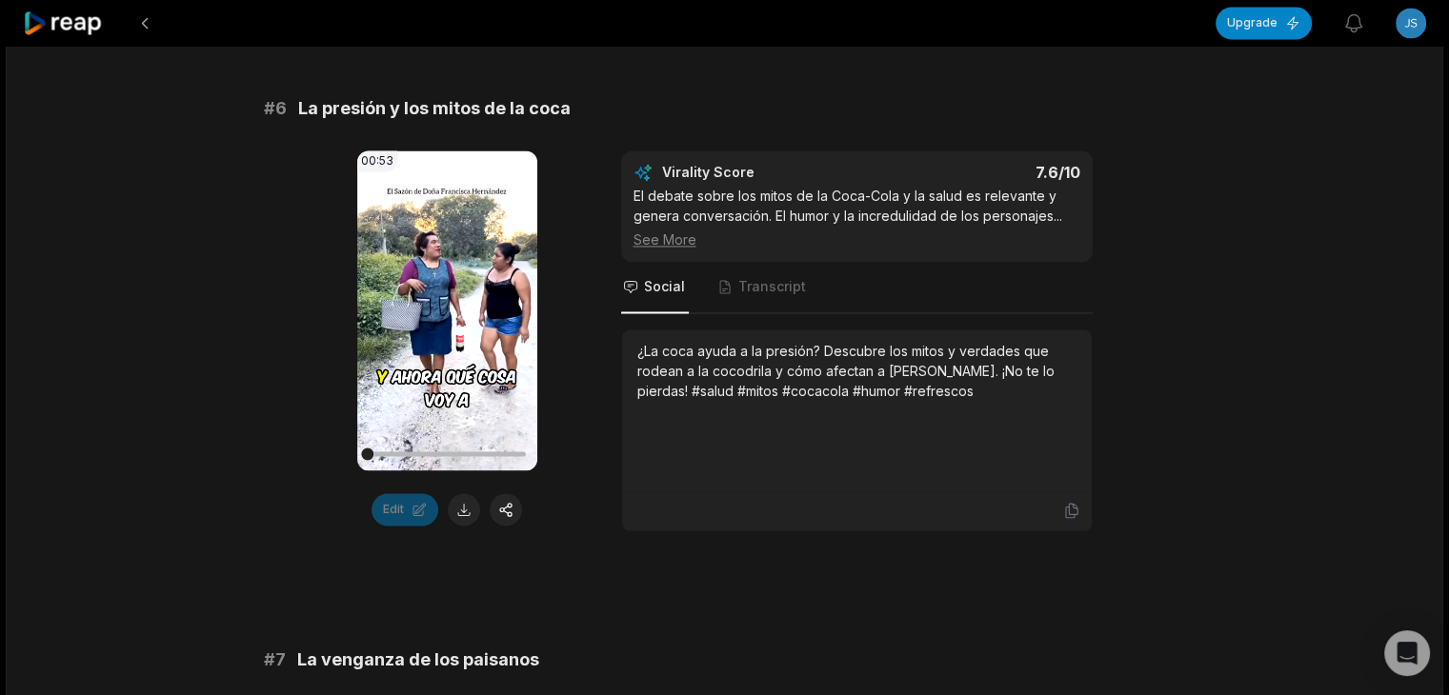
scroll to position [3239, 0]
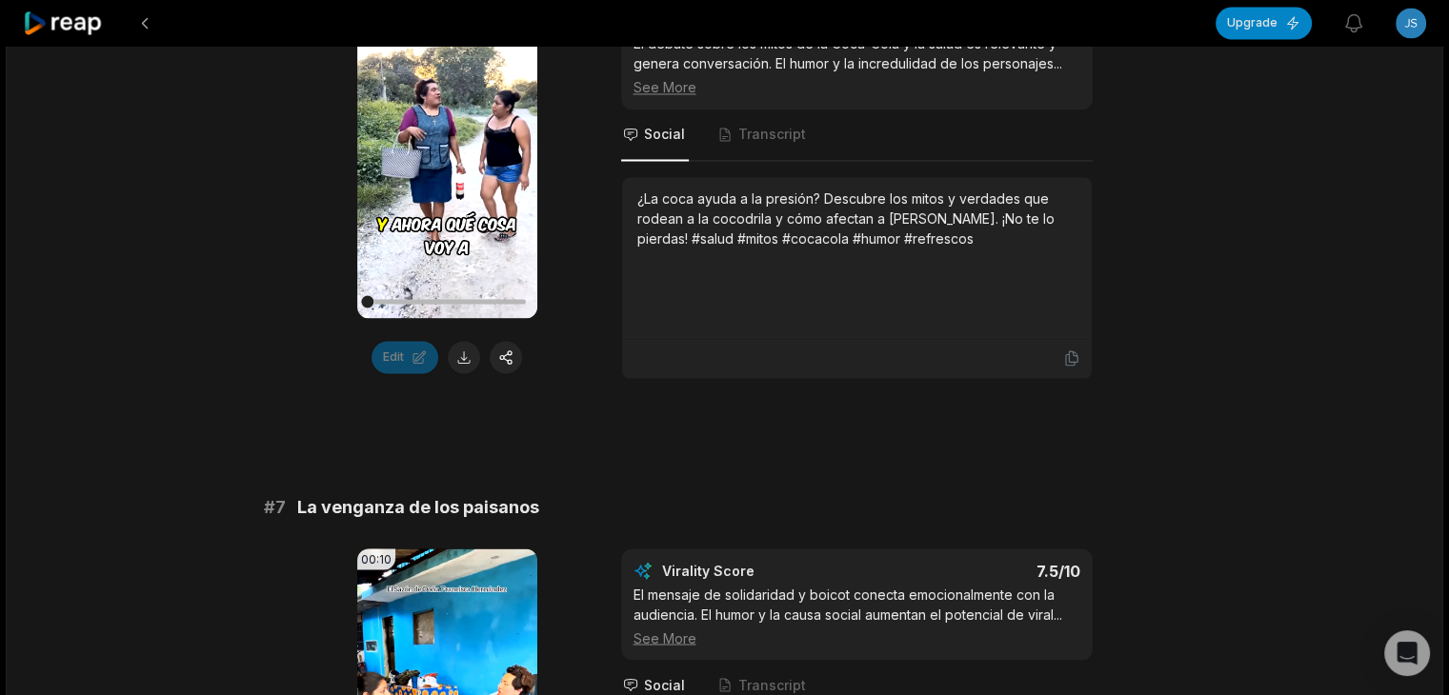
click at [455, 353] on button at bounding box center [464, 357] width 32 height 32
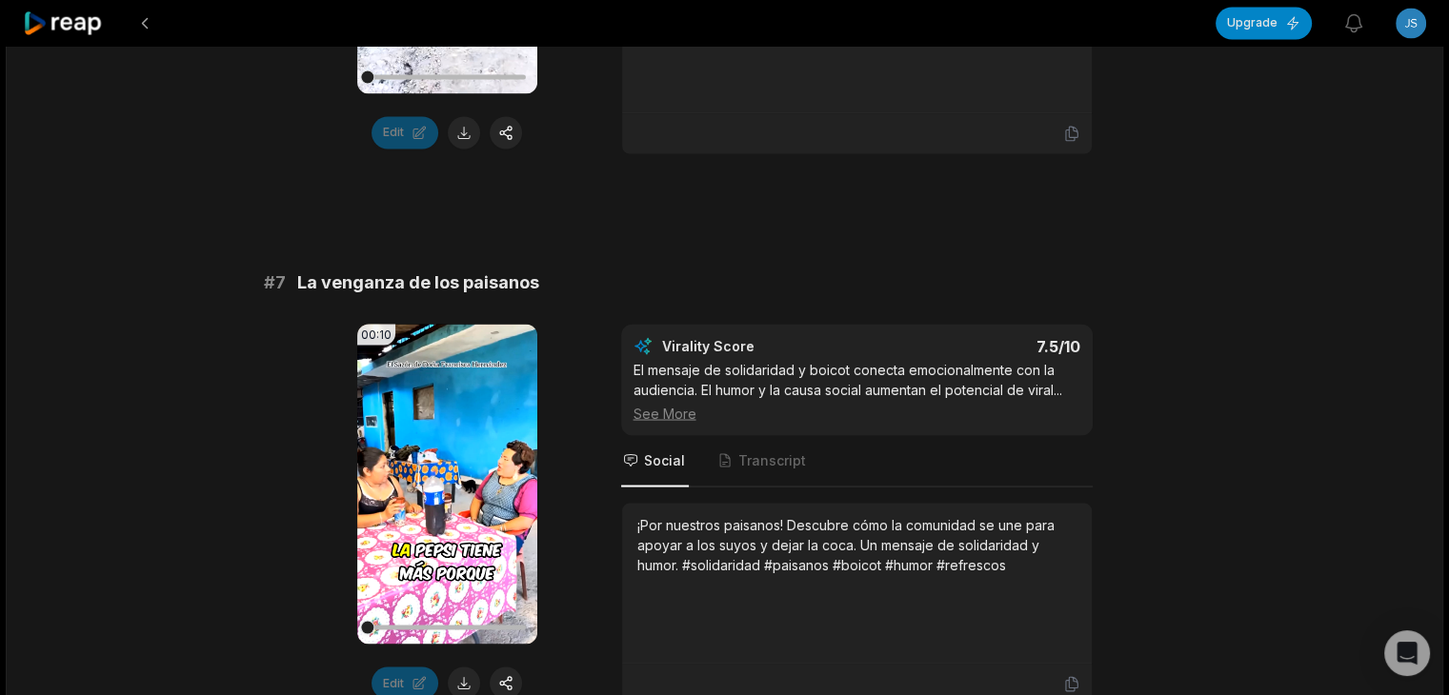
scroll to position [3524, 0]
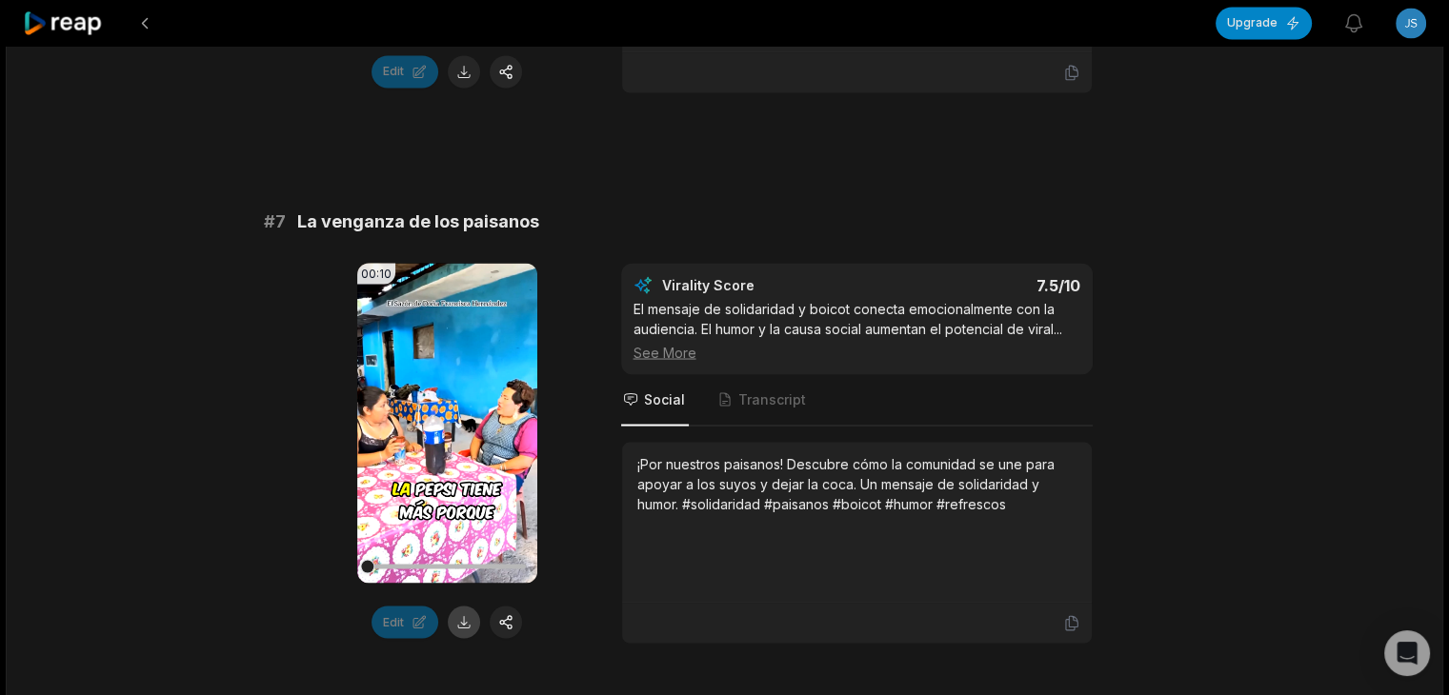
click at [465, 607] on button at bounding box center [464, 622] width 32 height 32
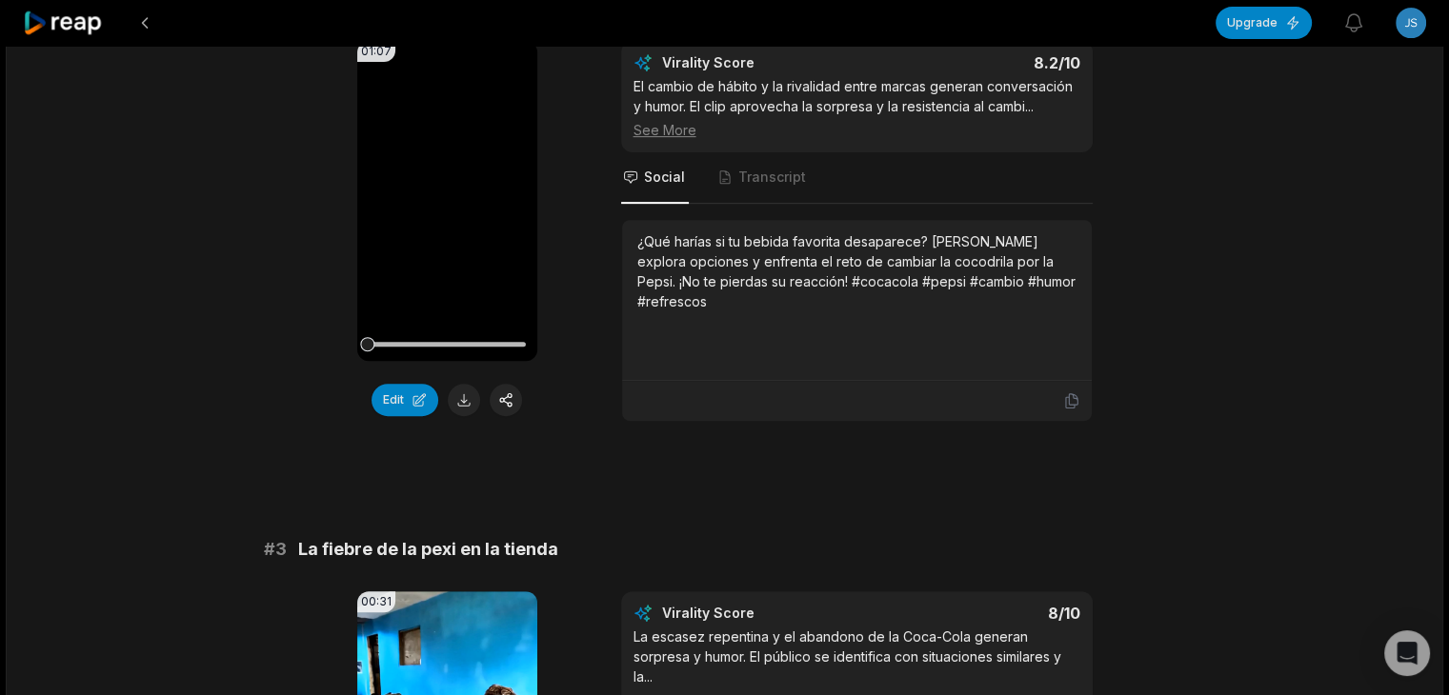
scroll to position [647, 0]
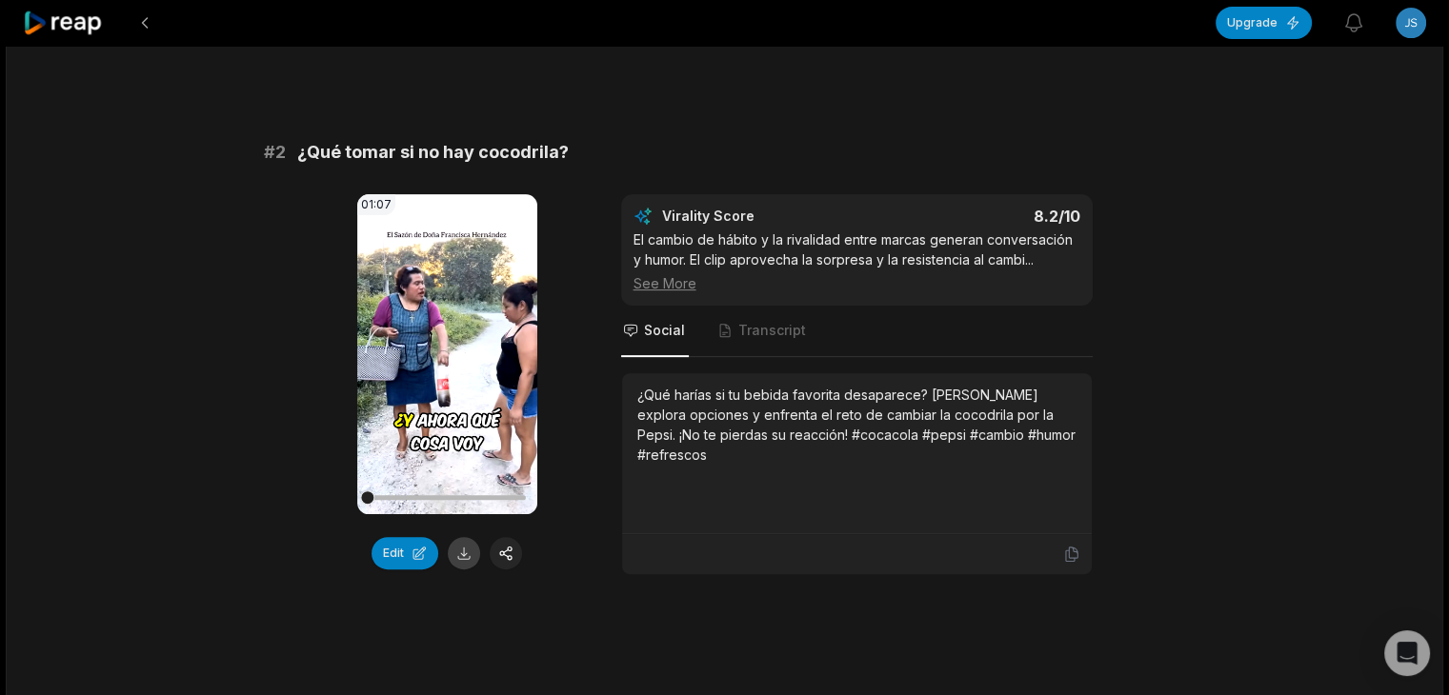
click at [461, 561] on button at bounding box center [464, 553] width 32 height 32
